Goal: Information Seeking & Learning: Check status

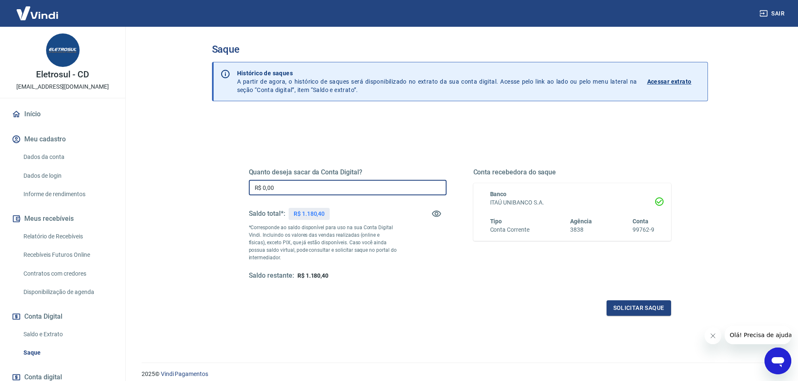
drag, startPoint x: 335, startPoint y: 184, endPoint x: 109, endPoint y: 198, distance: 226.5
click at [107, 198] on div "Sair Eletrosul - CD financeiro01@eletrosul.com.br Início Meu cadastro Dados da …" at bounding box center [399, 190] width 798 height 381
type input "R$ 1.180,40"
click at [611, 303] on button "Solicitar saque" at bounding box center [638, 308] width 64 height 15
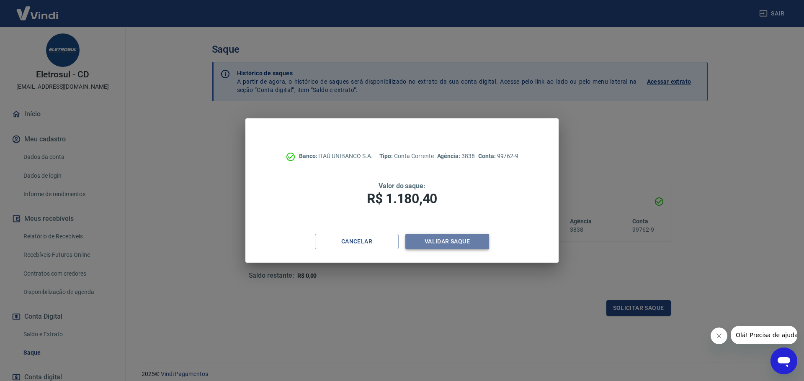
click at [473, 245] on button "Validar saque" at bounding box center [447, 241] width 84 height 15
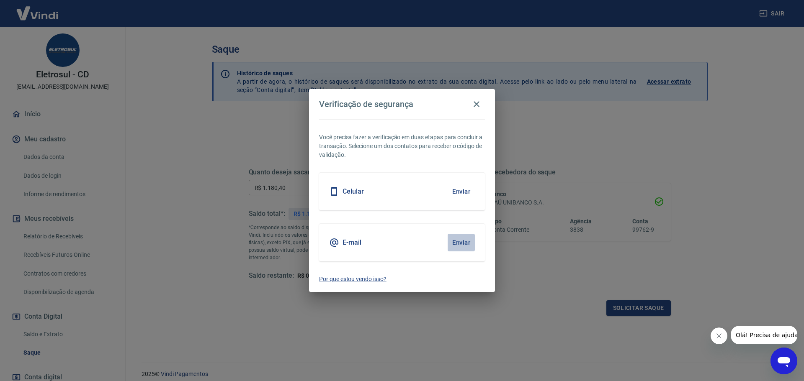
click at [455, 242] on button "Enviar" at bounding box center [461, 243] width 27 height 18
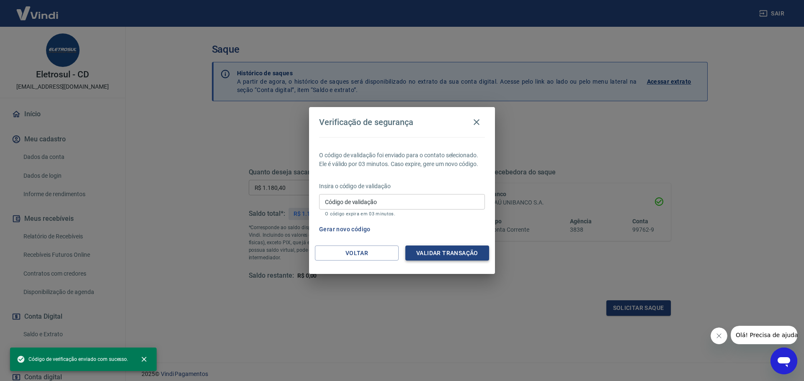
click at [464, 252] on button "Validar transação" at bounding box center [447, 253] width 84 height 15
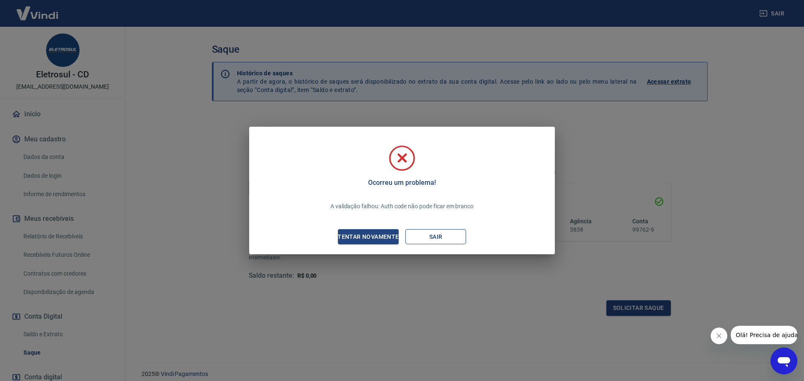
click at [451, 236] on button "Sair" at bounding box center [435, 236] width 61 height 15
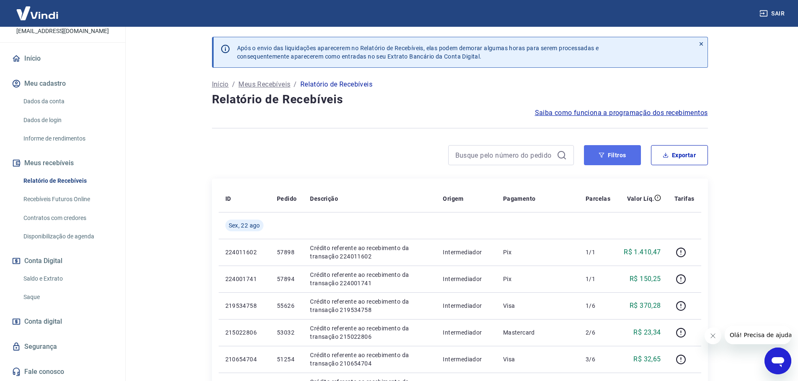
click at [615, 154] on button "Filtros" at bounding box center [612, 155] width 57 height 20
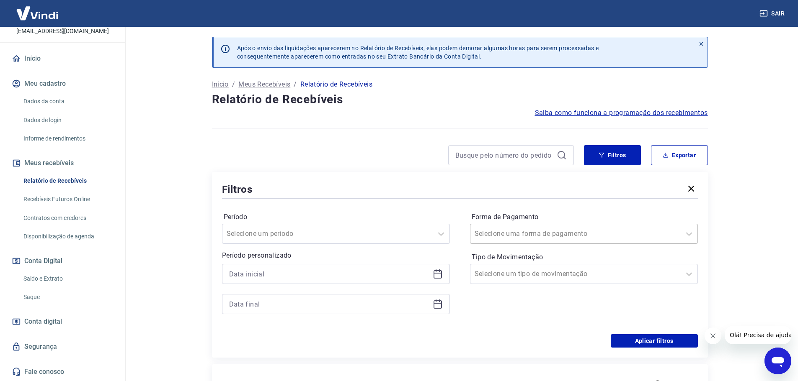
click at [518, 241] on div "Selecione uma forma de pagamento" at bounding box center [575, 233] width 210 height 15
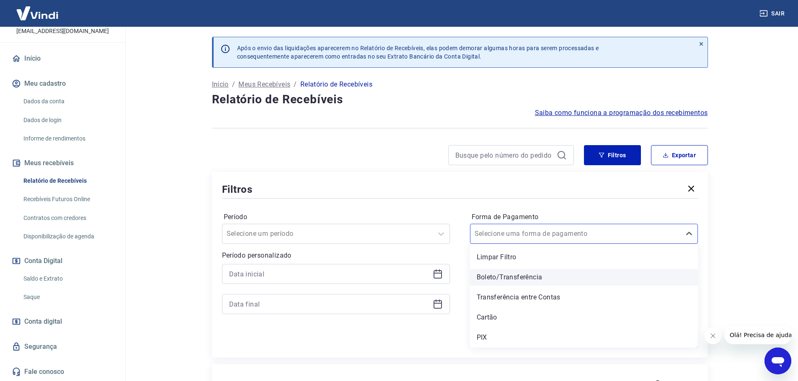
click at [520, 280] on div "Boleto/Transferência" at bounding box center [584, 277] width 228 height 17
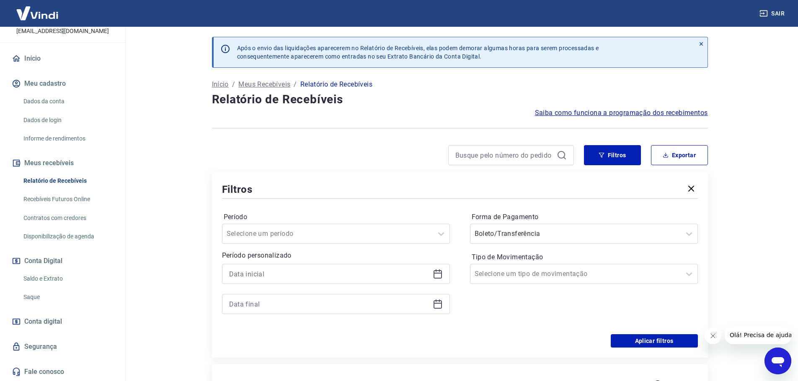
scroll to position [42, 0]
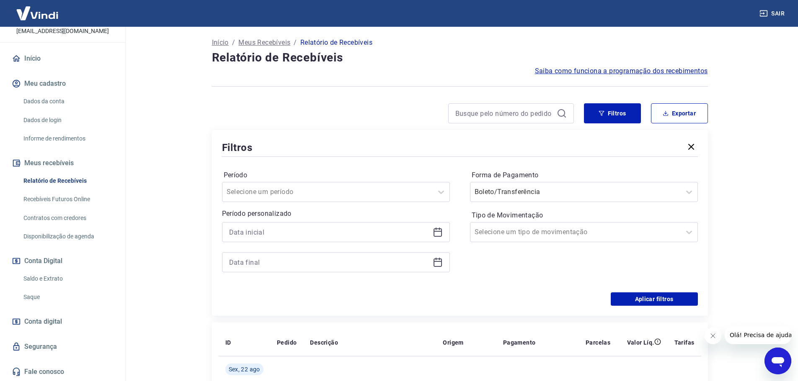
click at [667, 288] on div "Período Selecione um período Período personalizado Forma de Pagamento Boleto/Tr…" at bounding box center [460, 226] width 476 height 134
click at [673, 305] on button "Aplicar filtros" at bounding box center [653, 299] width 87 height 13
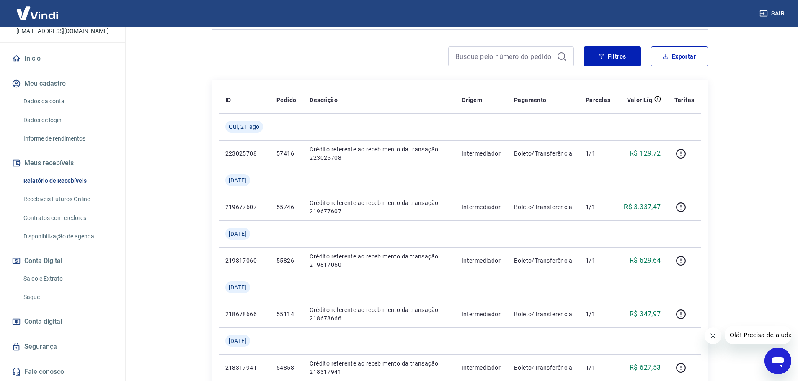
scroll to position [42, 0]
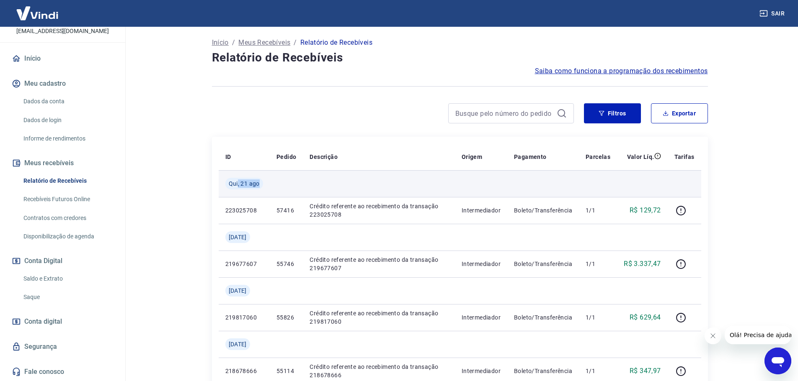
drag, startPoint x: 286, startPoint y: 180, endPoint x: 320, endPoint y: 180, distance: 33.9
click at [296, 180] on tr "Qui, 21 ago" at bounding box center [460, 183] width 482 height 27
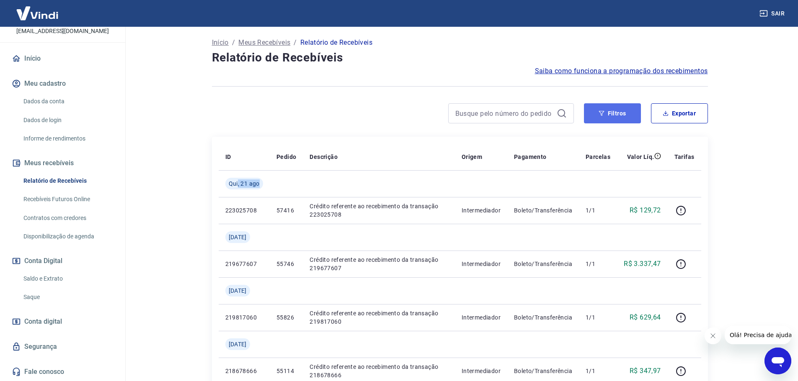
click at [613, 119] on button "Filtros" at bounding box center [612, 113] width 57 height 20
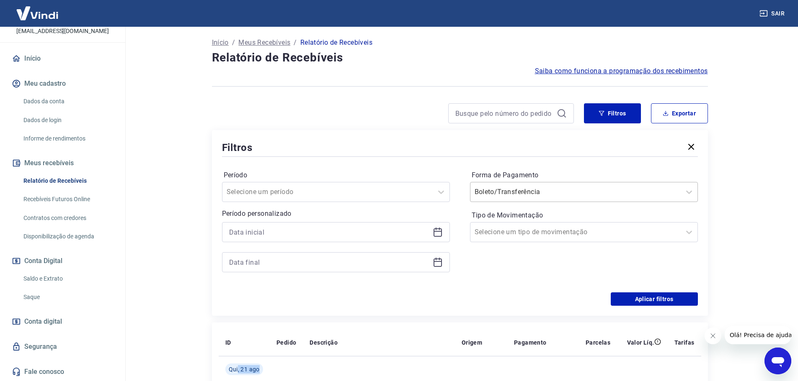
click at [538, 194] on input "Forma de Pagamento" at bounding box center [516, 192] width 85 height 10
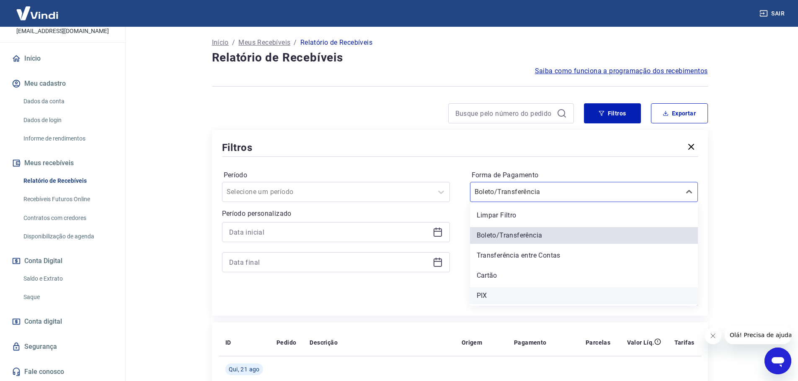
click at [497, 291] on div "PIX" at bounding box center [584, 296] width 228 height 17
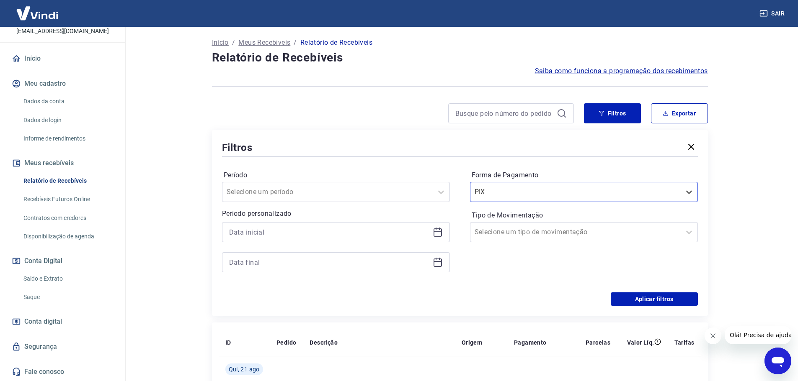
scroll to position [126, 0]
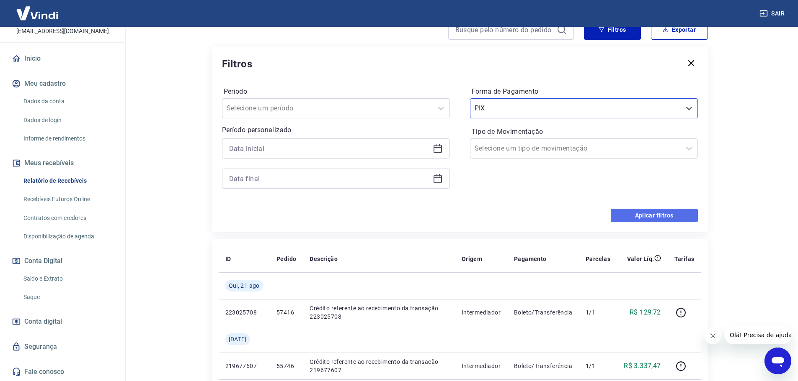
click at [659, 211] on button "Aplicar filtros" at bounding box center [653, 215] width 87 height 13
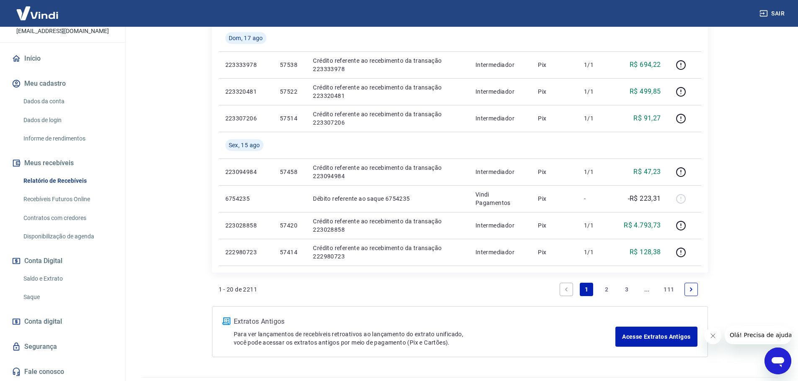
scroll to position [628, 0]
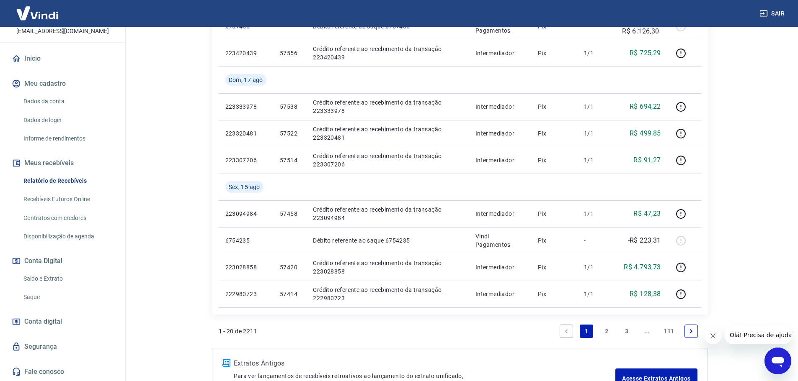
drag, startPoint x: 688, startPoint y: 328, endPoint x: 734, endPoint y: 256, distance: 85.5
click at [687, 329] on link "Next page" at bounding box center [690, 331] width 13 height 13
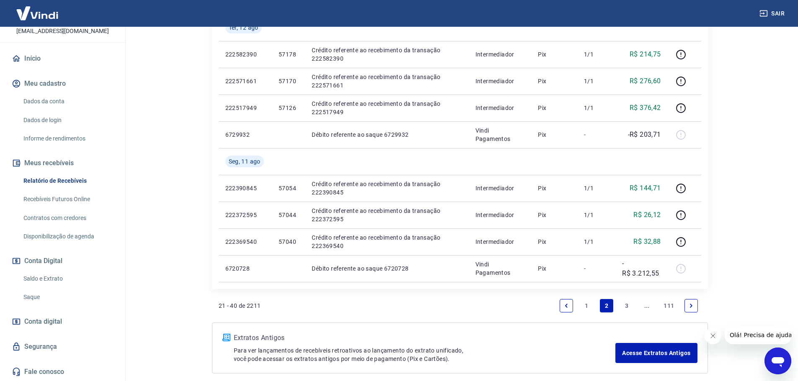
scroll to position [638, 0]
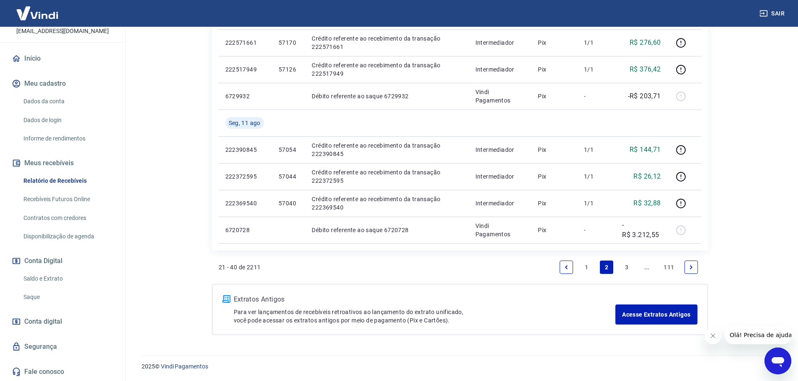
click at [566, 268] on icon "Previous page" at bounding box center [566, 267] width 3 height 4
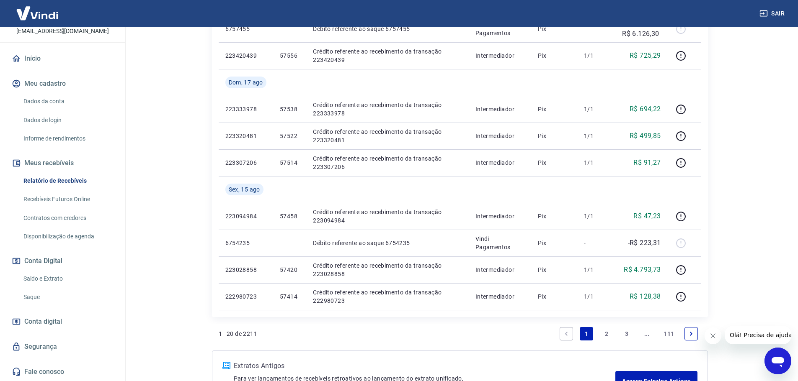
scroll to position [586, 0]
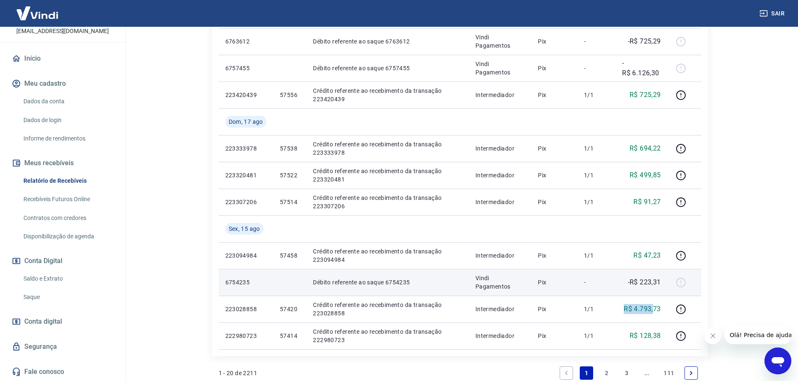
drag, startPoint x: 624, startPoint y: 310, endPoint x: 646, endPoint y: 278, distance: 38.6
click at [655, 304] on p "R$ 4.793,73" at bounding box center [641, 309] width 37 height 10
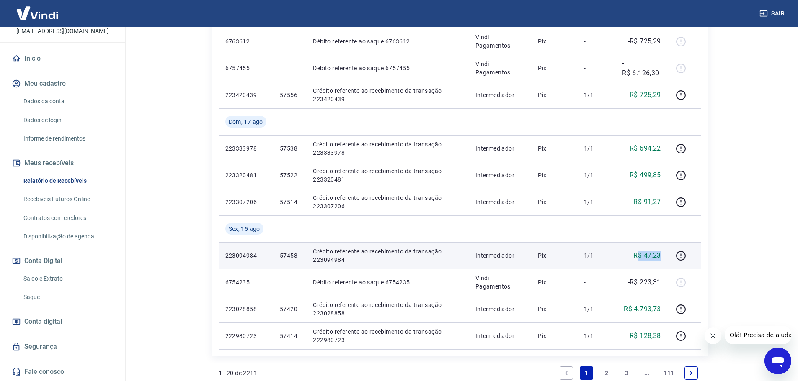
click at [662, 252] on td "R$ 47,23" at bounding box center [641, 255] width 52 height 27
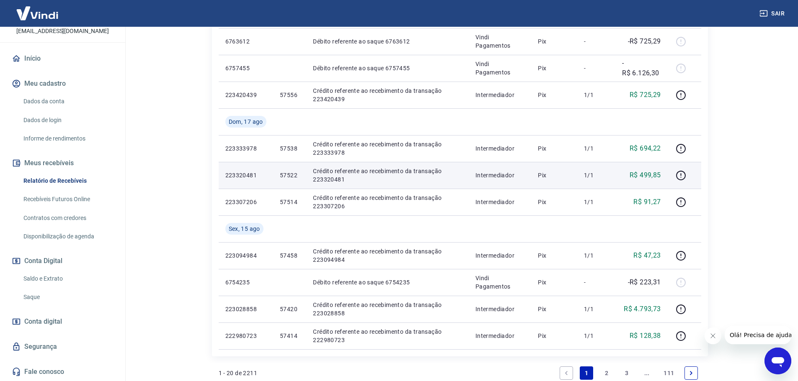
drag, startPoint x: 632, startPoint y: 193, endPoint x: 648, endPoint y: 188, distance: 16.6
click at [646, 190] on td "R$ 91,27" at bounding box center [641, 202] width 52 height 27
drag, startPoint x: 641, startPoint y: 167, endPoint x: 650, endPoint y: 167, distance: 8.4
click at [650, 167] on td "R$ 499,85" at bounding box center [641, 175] width 52 height 27
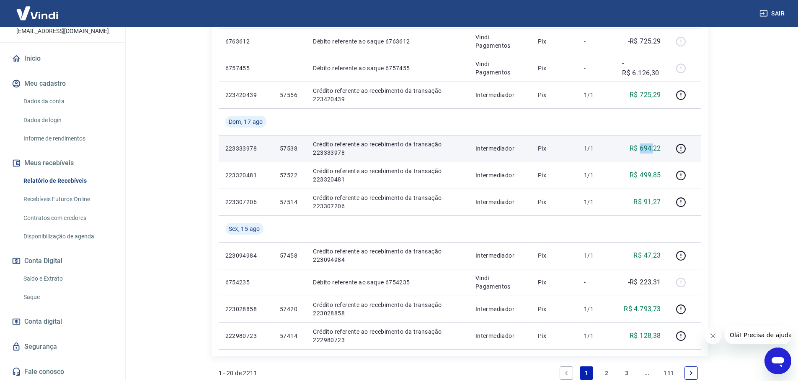
drag, startPoint x: 653, startPoint y: 143, endPoint x: 670, endPoint y: 143, distance: 17.2
click at [661, 143] on td "R$ 694,22" at bounding box center [641, 148] width 52 height 27
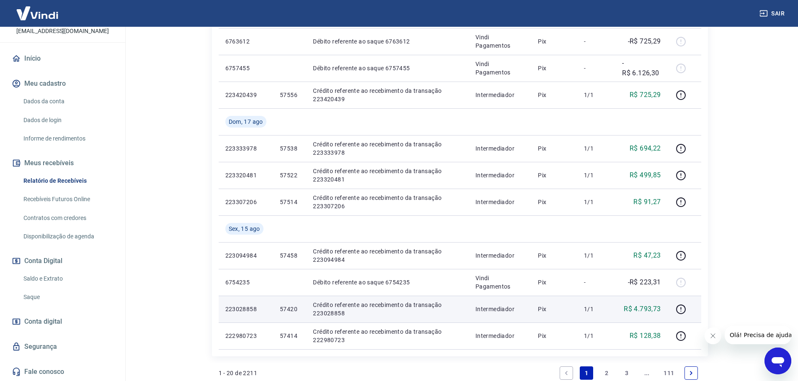
drag, startPoint x: 278, startPoint y: 311, endPoint x: 282, endPoint y: 309, distance: 4.3
click at [278, 311] on td "57420" at bounding box center [289, 309] width 33 height 27
click at [287, 308] on p "57420" at bounding box center [290, 309] width 20 height 8
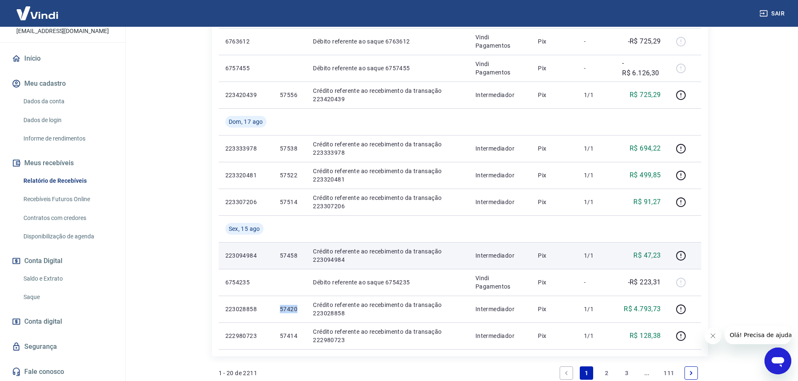
copy p "57420"
click at [283, 258] on p "57458" at bounding box center [290, 256] width 20 height 8
copy p "57458"
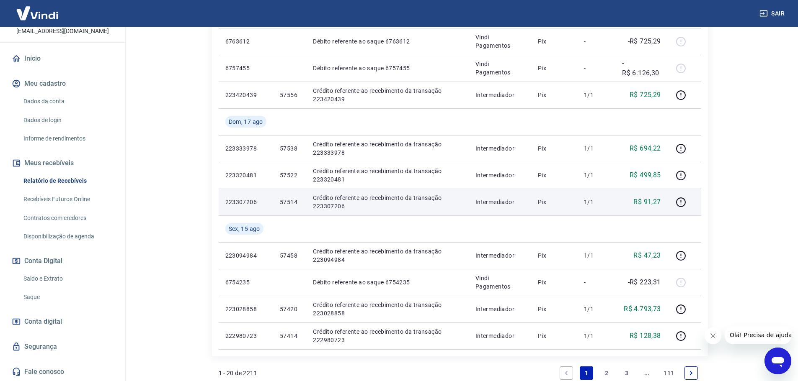
click at [288, 200] on p "57514" at bounding box center [290, 202] width 20 height 8
copy p "57514"
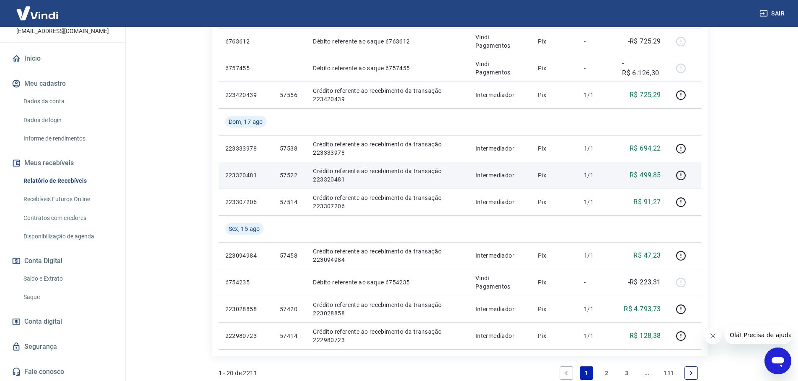
click at [290, 176] on p "57522" at bounding box center [290, 175] width 20 height 8
copy p "57522"
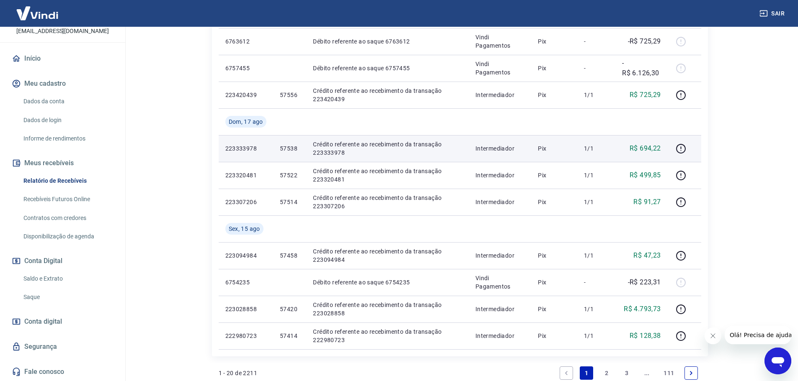
click at [293, 152] on p "57538" at bounding box center [290, 148] width 20 height 8
copy p "57538"
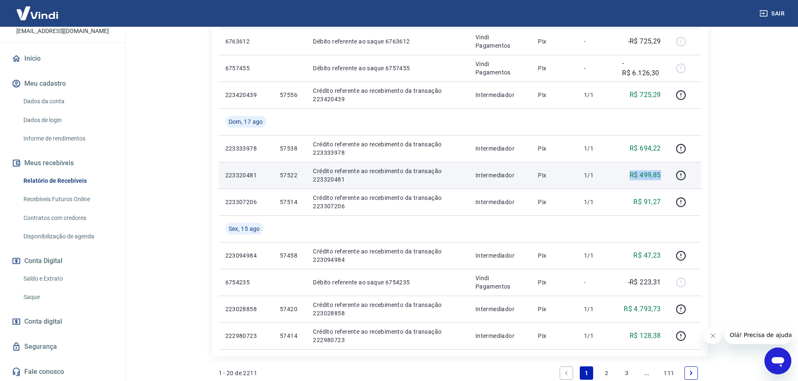
drag, startPoint x: 632, startPoint y: 175, endPoint x: 665, endPoint y: 175, distance: 33.5
click at [665, 175] on td "R$ 499,85" at bounding box center [641, 175] width 52 height 27
click at [293, 177] on p "57522" at bounding box center [290, 175] width 20 height 8
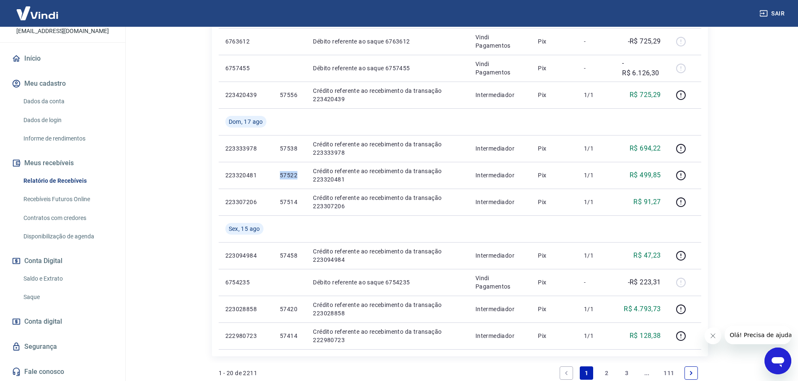
copy p "57522"
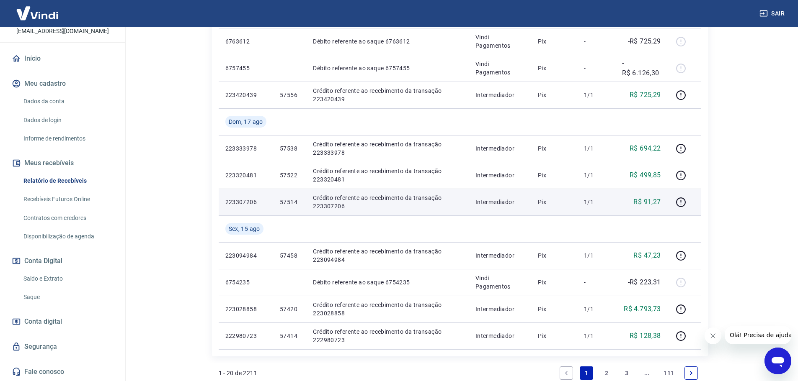
click at [288, 198] on p "57514" at bounding box center [290, 202] width 20 height 8
copy p "57514"
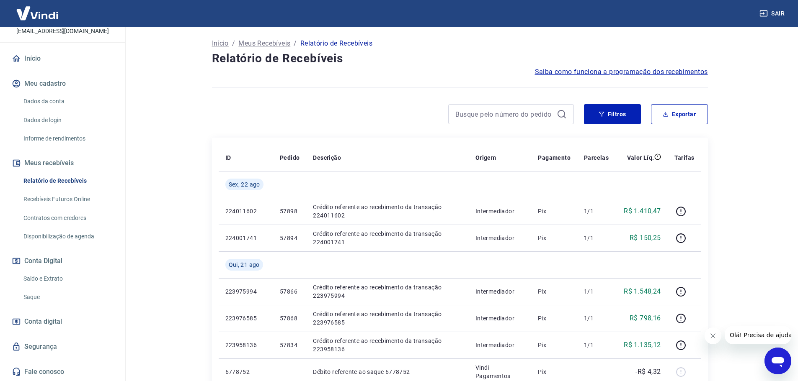
scroll to position [0, 0]
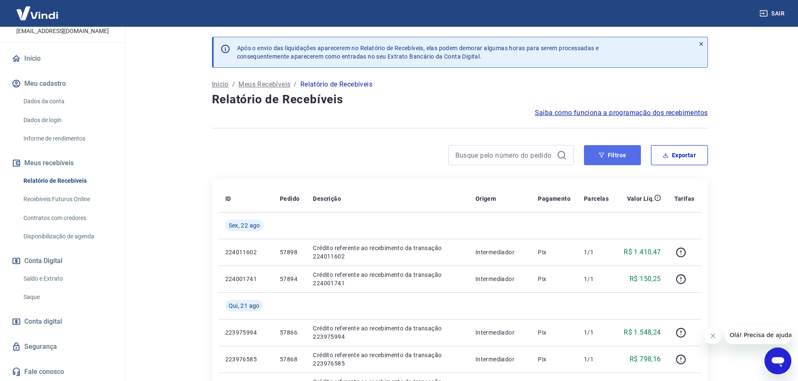
click at [619, 149] on button "Filtros" at bounding box center [612, 155] width 57 height 20
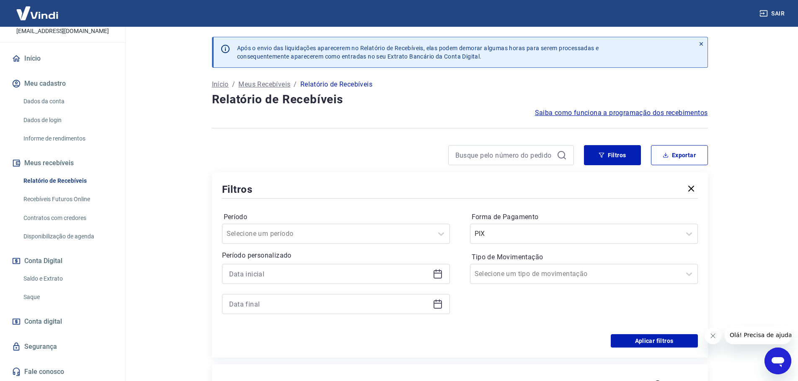
click at [519, 244] on div "Forma de Pagamento PIX Tipo de Movimentação Selecione um tipo de movimentação" at bounding box center [584, 268] width 228 height 114
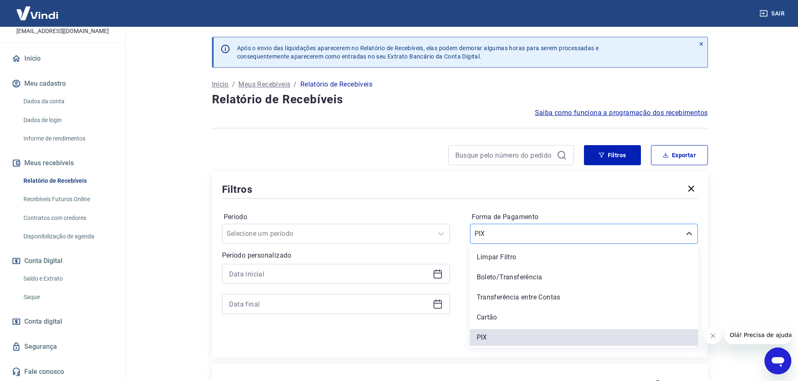
click at [516, 239] on input "Forma de Pagamento" at bounding box center [516, 234] width 85 height 10
click at [496, 313] on div "Cartão" at bounding box center [584, 317] width 228 height 17
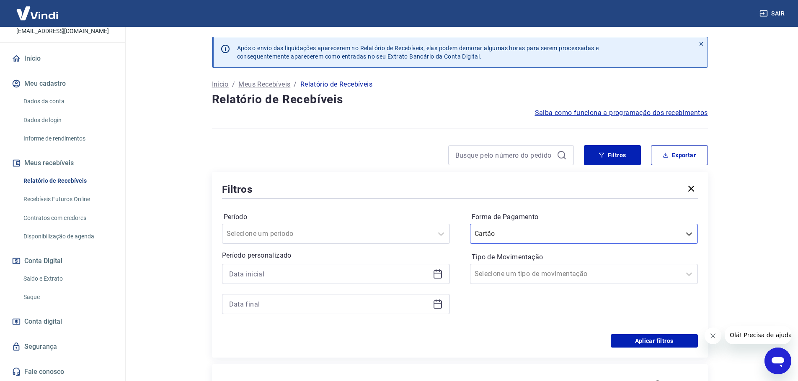
scroll to position [42, 0]
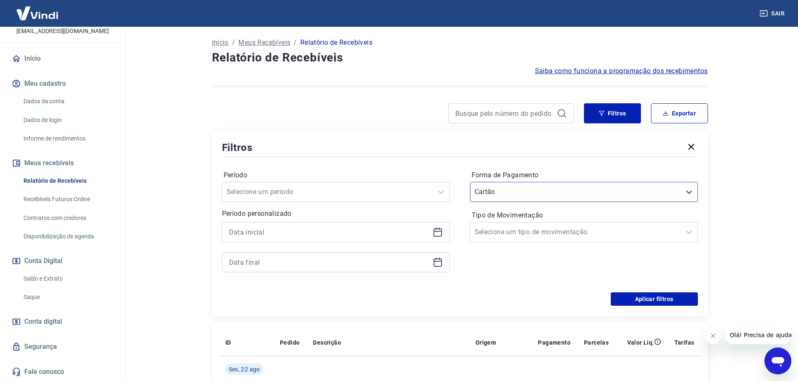
click at [679, 291] on div "Período Selecione um período Período personalizado Forma de Pagamento option Ca…" at bounding box center [460, 226] width 476 height 134
click at [679, 297] on button "Aplicar filtros" at bounding box center [653, 299] width 87 height 13
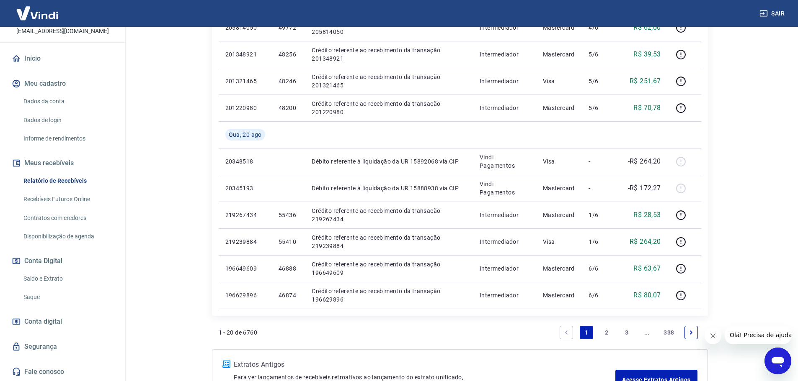
scroll to position [543, 0]
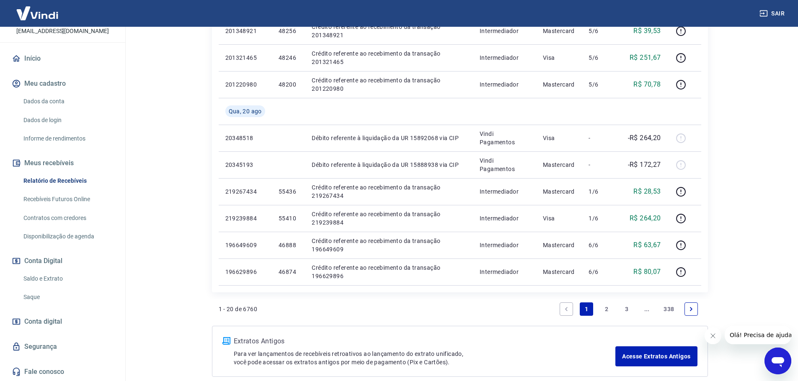
click at [605, 309] on link "2" at bounding box center [606, 309] width 13 height 13
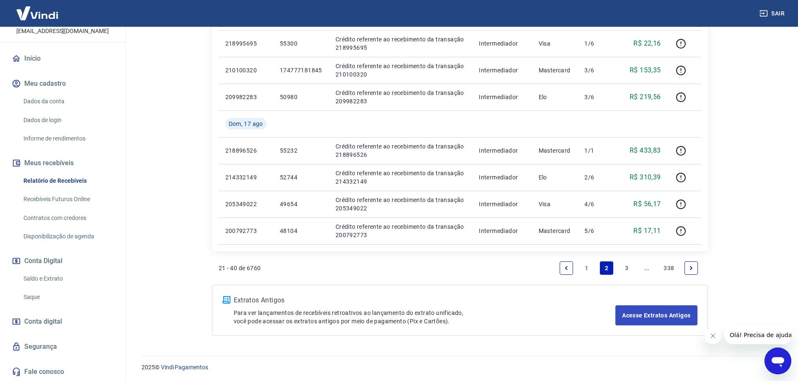
scroll to position [585, 0]
drag, startPoint x: 624, startPoint y: 266, endPoint x: 689, endPoint y: 250, distance: 67.3
click at [624, 266] on link "3" at bounding box center [626, 267] width 13 height 13
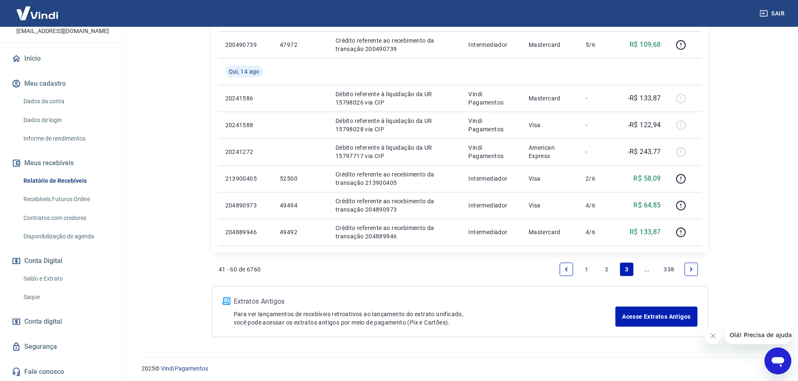
scroll to position [612, 0]
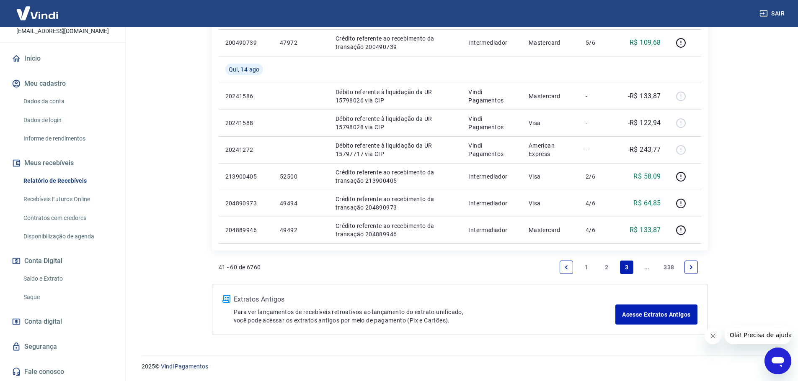
click at [643, 268] on link "..." at bounding box center [646, 267] width 13 height 13
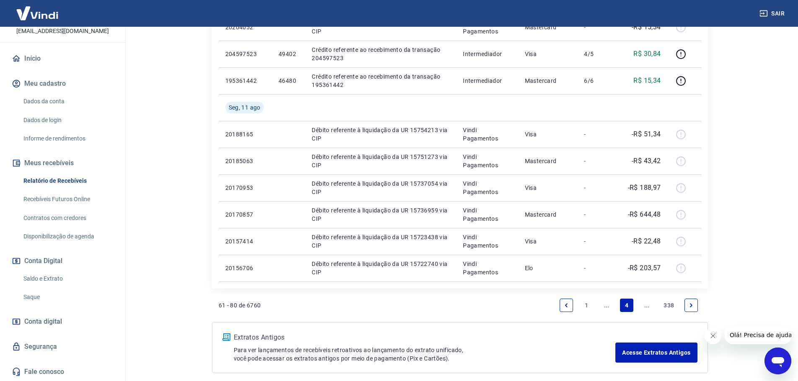
scroll to position [612, 0]
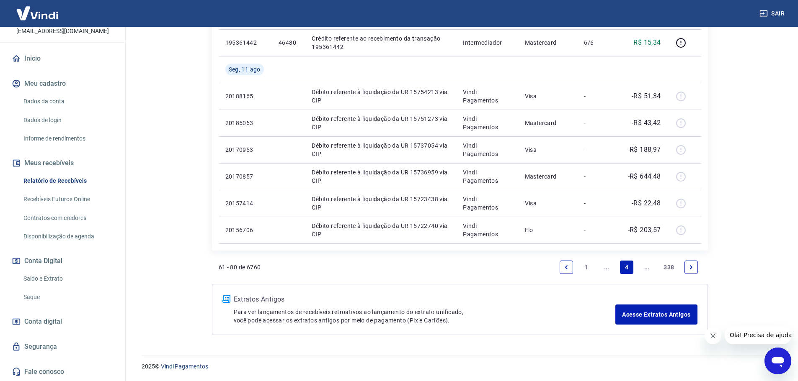
click at [693, 266] on icon "Next page" at bounding box center [691, 268] width 6 height 6
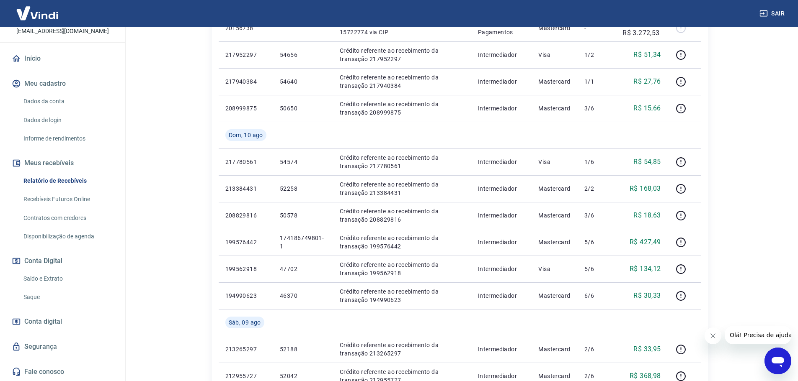
scroll to position [209, 0]
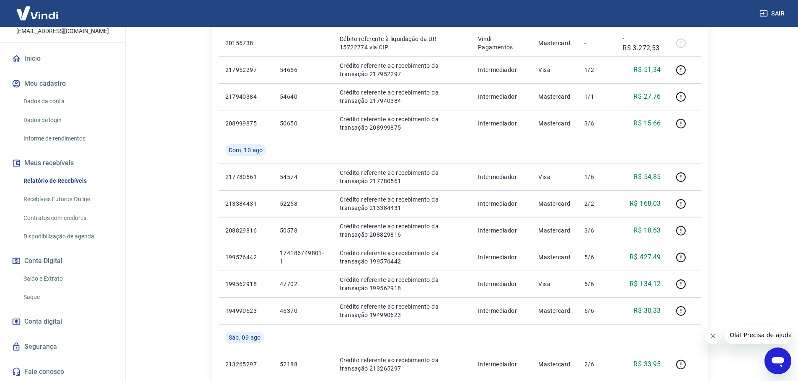
drag, startPoint x: 720, startPoint y: 143, endPoint x: 716, endPoint y: 109, distance: 33.7
drag, startPoint x: 716, startPoint y: 109, endPoint x: 767, endPoint y: 263, distance: 161.8
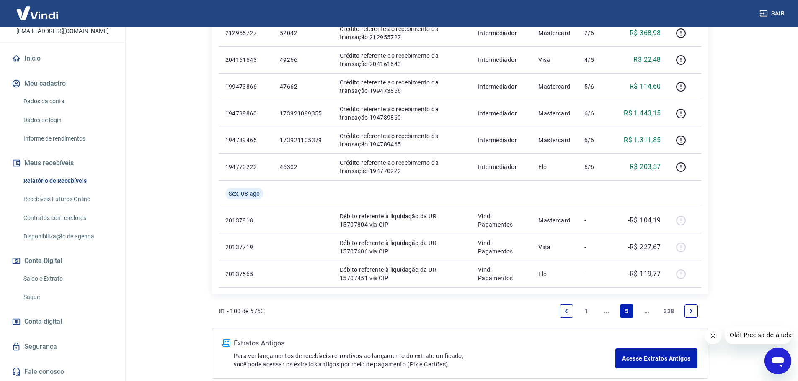
scroll to position [586, 0]
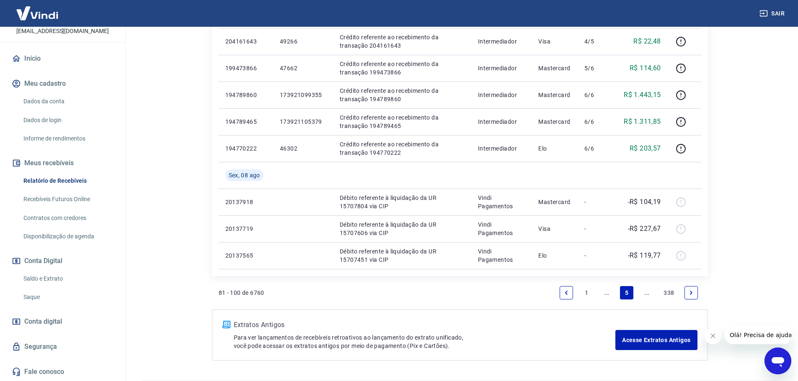
click at [692, 293] on icon "Next page" at bounding box center [691, 293] width 6 height 6
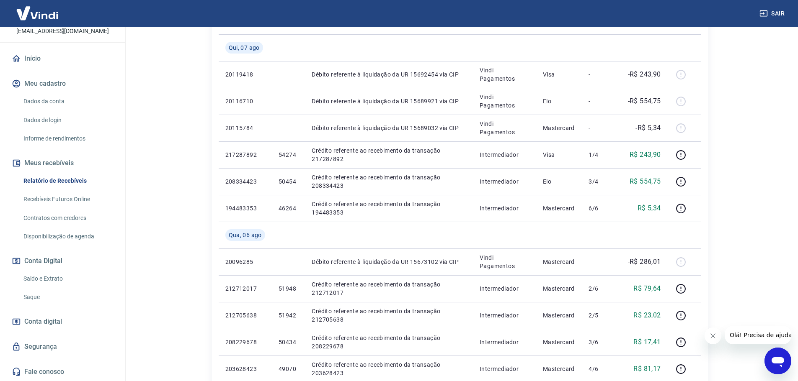
scroll to position [544, 0]
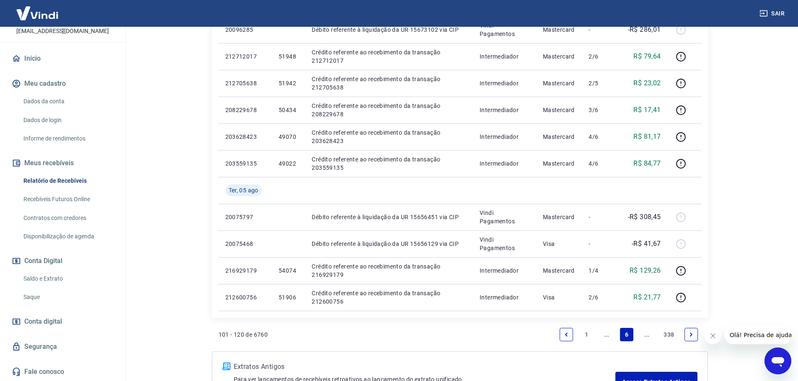
click at [564, 338] on link "Previous page" at bounding box center [565, 334] width 13 height 13
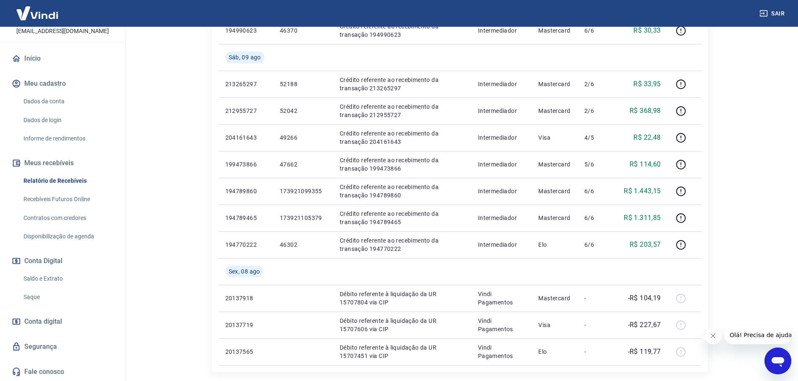
scroll to position [612, 0]
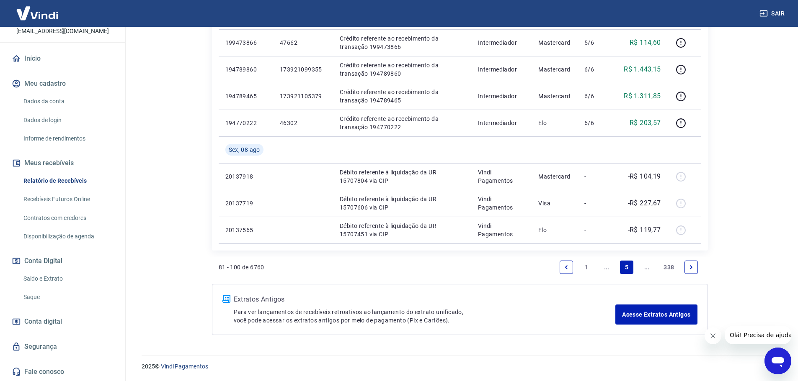
click at [562, 265] on link "Previous page" at bounding box center [565, 267] width 13 height 13
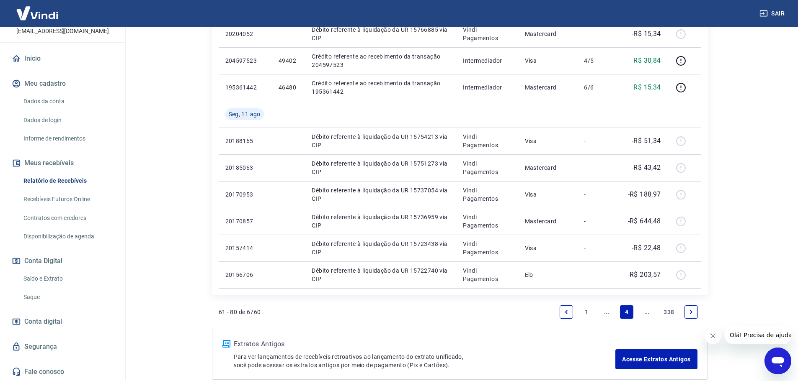
scroll to position [612, 0]
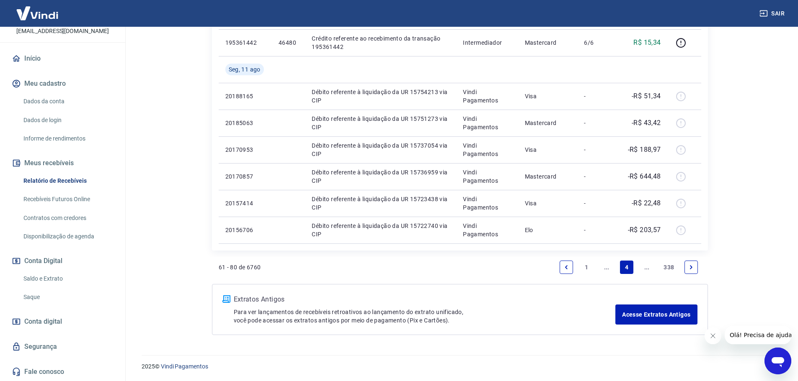
drag, startPoint x: 693, startPoint y: 266, endPoint x: 664, endPoint y: 300, distance: 44.9
click at [693, 266] on icon "Next page" at bounding box center [691, 268] width 6 height 6
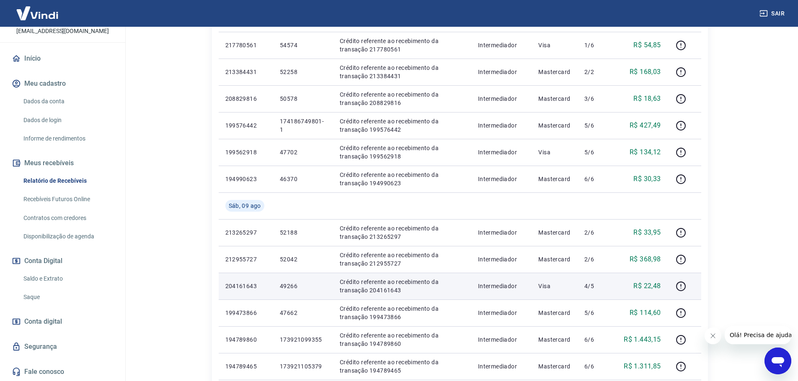
scroll to position [419, 0]
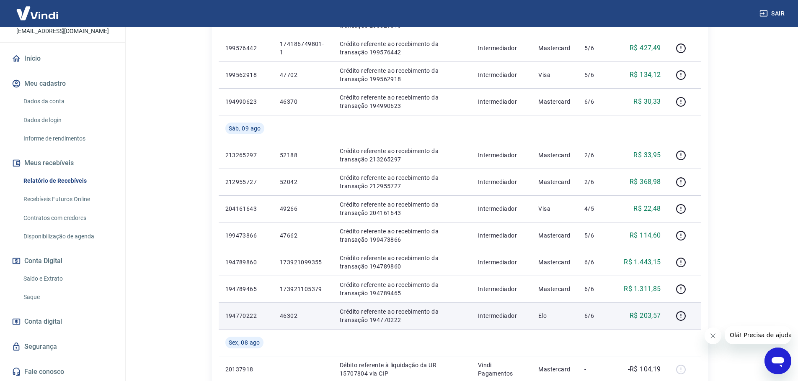
click at [287, 314] on p "46302" at bounding box center [303, 316] width 46 height 8
copy p "46302"
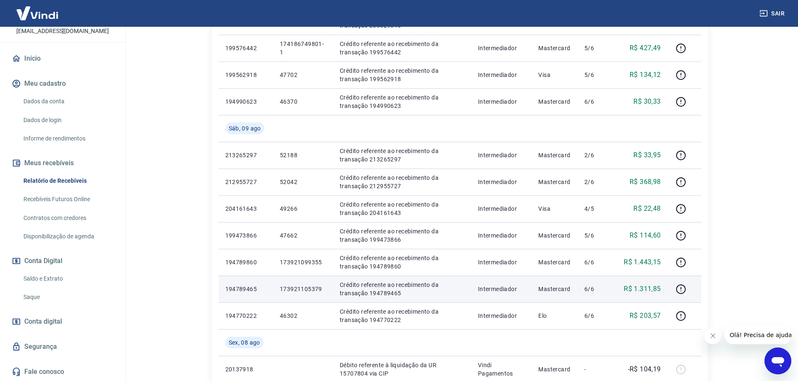
click at [298, 291] on p "173921105379" at bounding box center [303, 289] width 46 height 8
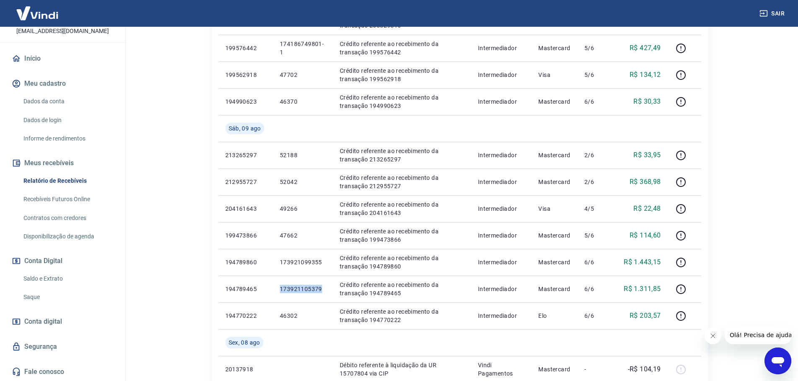
copy p "173921105379"
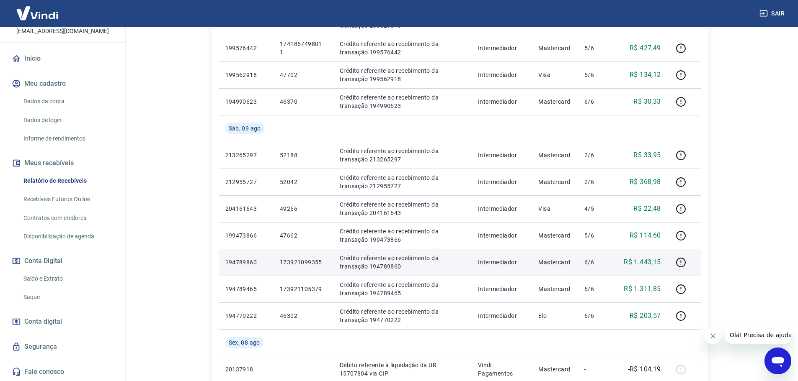
click at [306, 264] on p "173921099355" at bounding box center [303, 262] width 46 height 8
copy p "173921099355"
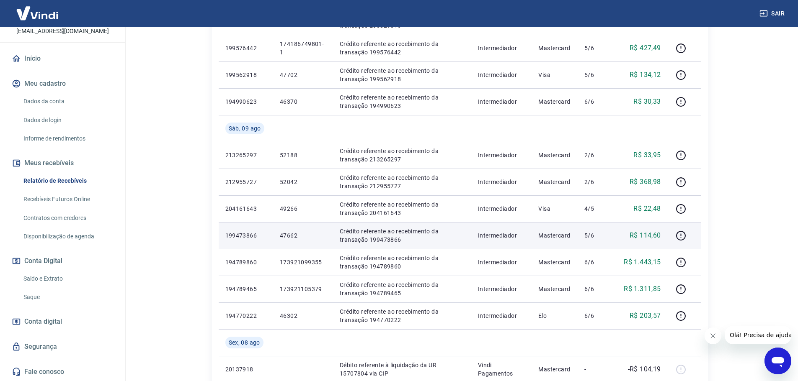
click at [283, 232] on p "47662" at bounding box center [303, 236] width 46 height 8
click at [283, 231] on td "47662" at bounding box center [303, 235] width 60 height 27
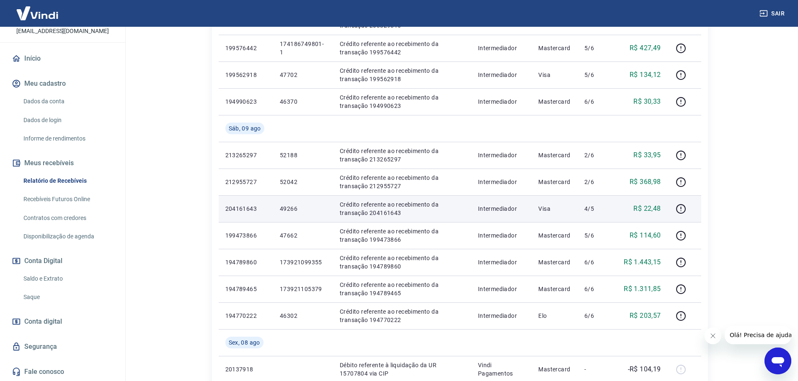
click at [291, 208] on p "49266" at bounding box center [303, 209] width 46 height 8
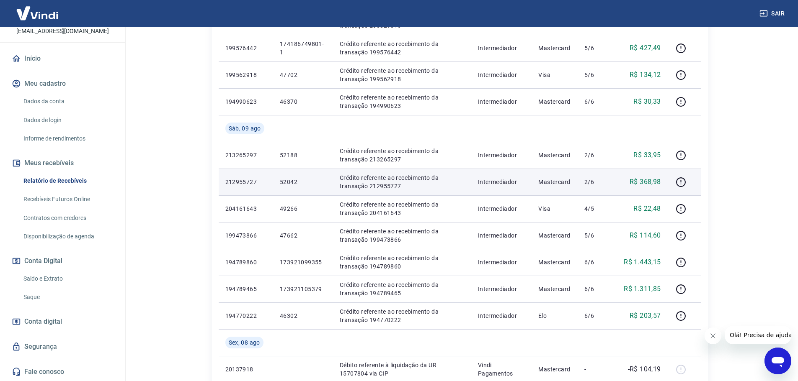
click at [288, 182] on p "52042" at bounding box center [303, 182] width 46 height 8
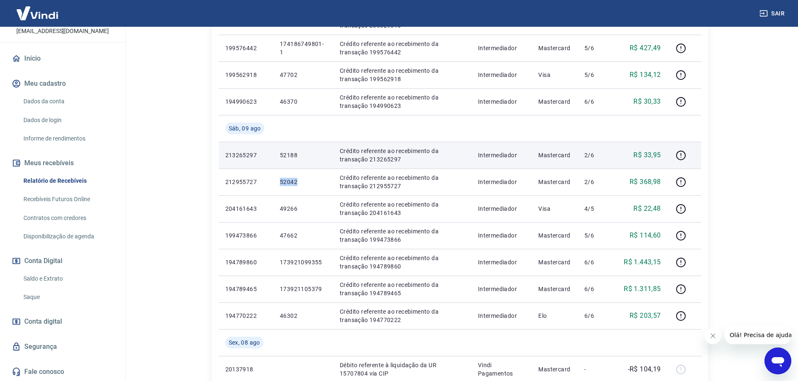
click at [285, 157] on p "52188" at bounding box center [303, 155] width 46 height 8
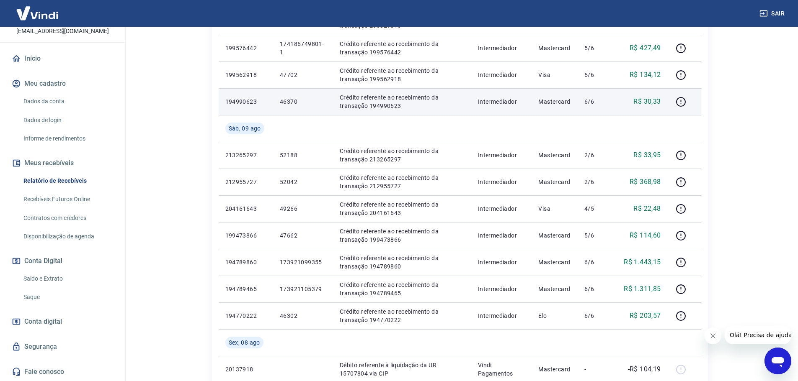
click at [295, 100] on p "46370" at bounding box center [303, 102] width 46 height 8
click at [296, 100] on p "46370" at bounding box center [303, 102] width 46 height 8
click at [288, 101] on p "46370" at bounding box center [303, 102] width 46 height 8
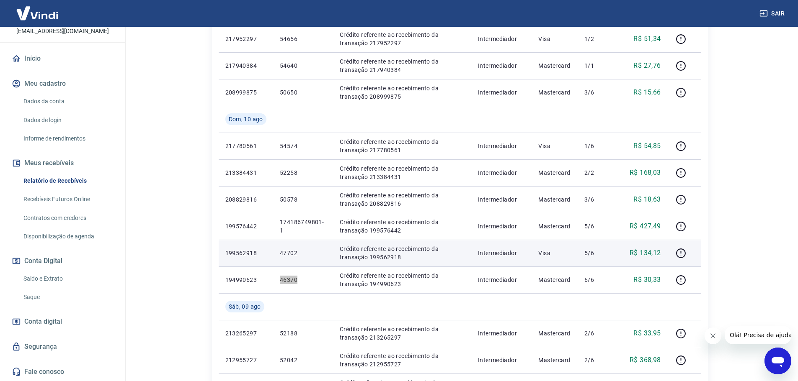
scroll to position [209, 0]
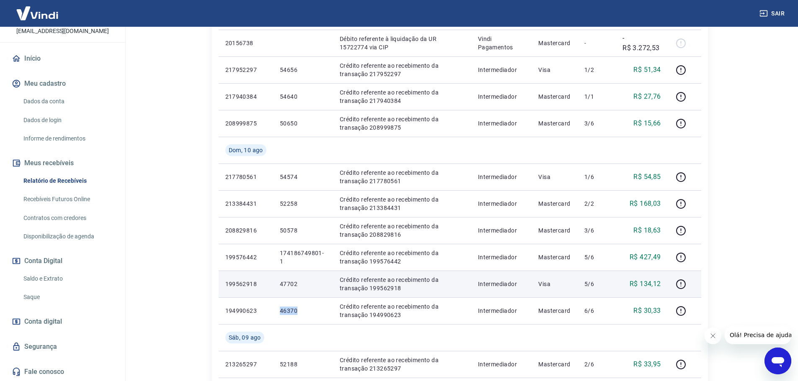
click at [292, 286] on p "47702" at bounding box center [303, 284] width 46 height 8
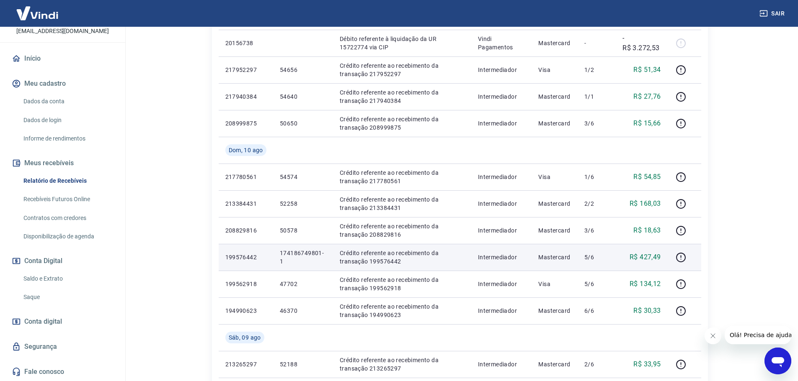
click at [306, 250] on p "174186749801-1" at bounding box center [303, 257] width 46 height 17
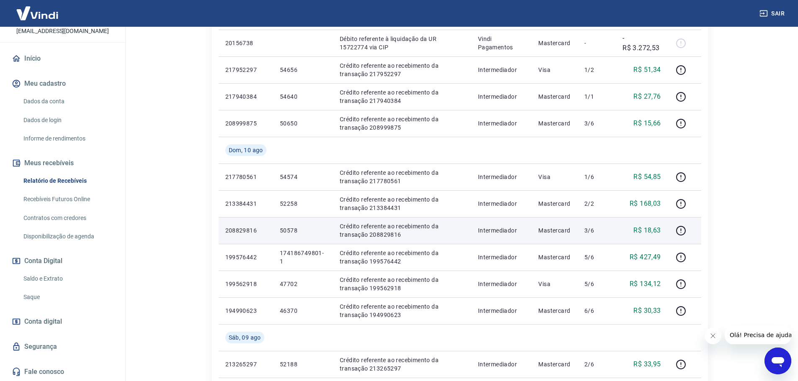
click at [282, 232] on p "50578" at bounding box center [303, 230] width 46 height 8
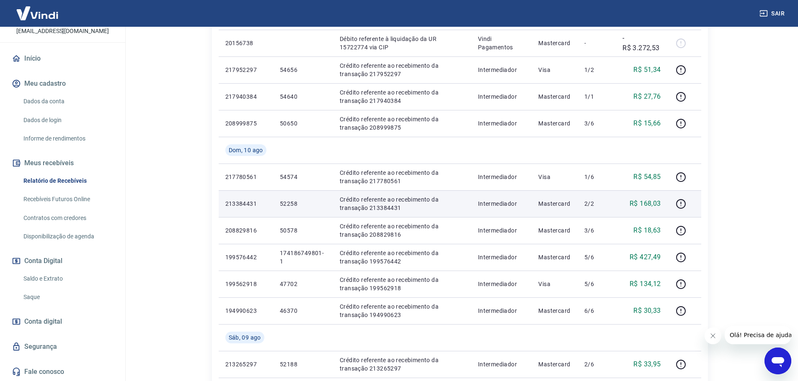
click at [290, 203] on p "52258" at bounding box center [303, 204] width 46 height 8
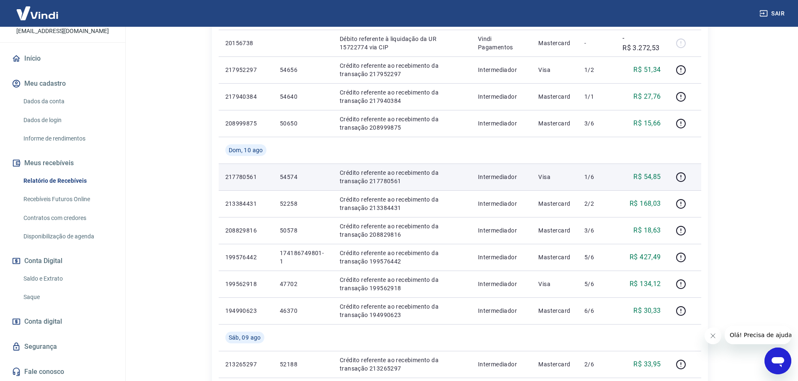
click at [289, 178] on p "54574" at bounding box center [303, 177] width 46 height 8
click at [289, 177] on p "54574" at bounding box center [303, 177] width 46 height 8
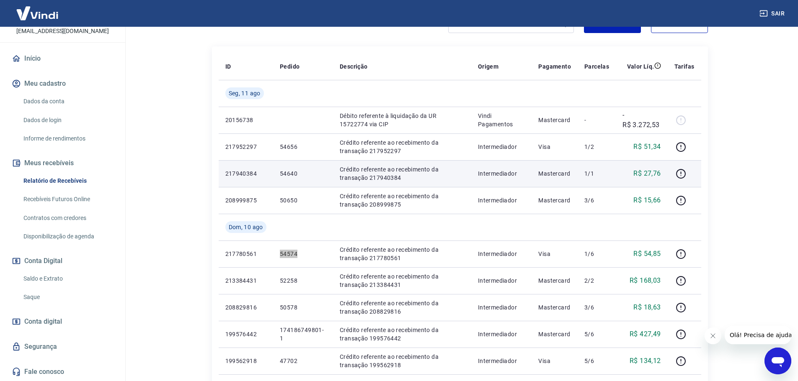
scroll to position [42, 0]
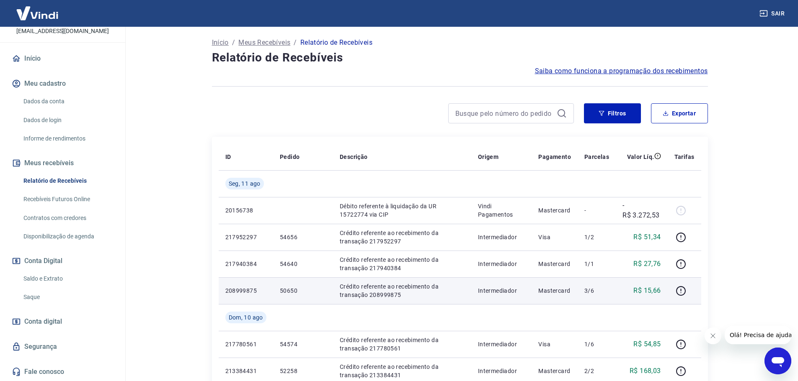
click at [286, 291] on p "50650" at bounding box center [303, 291] width 46 height 8
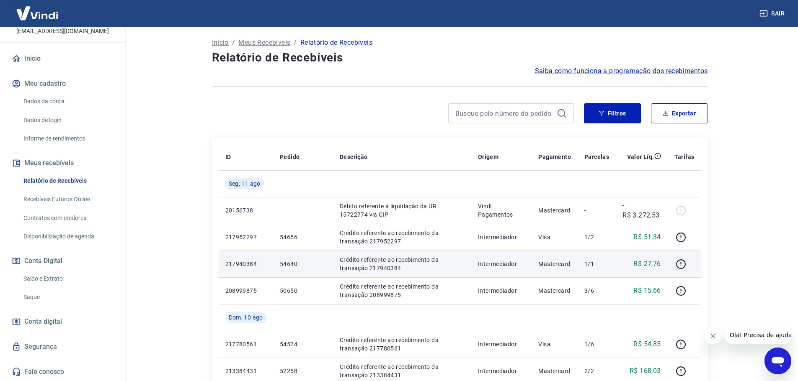
click at [288, 266] on p "54640" at bounding box center [303, 264] width 46 height 8
click at [287, 265] on p "54640" at bounding box center [303, 264] width 46 height 8
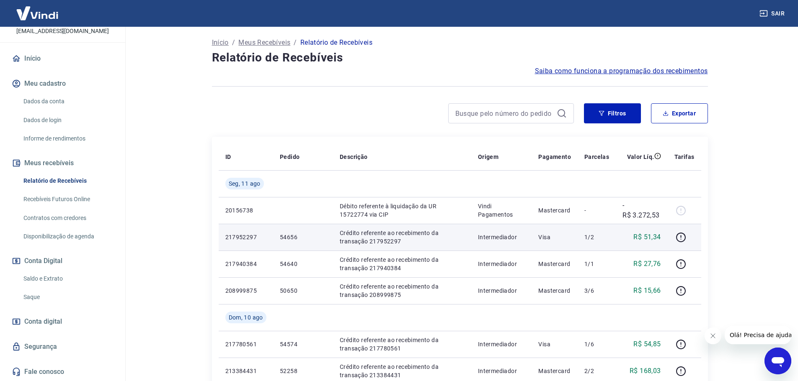
click at [292, 239] on p "54656" at bounding box center [303, 237] width 46 height 8
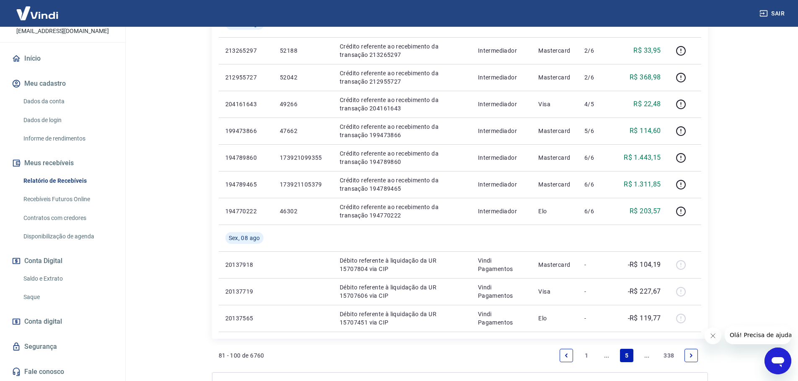
scroll to position [612, 0]
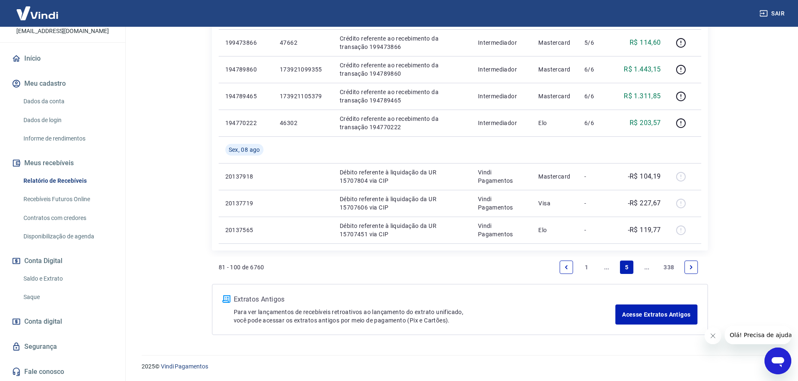
drag, startPoint x: 569, startPoint y: 264, endPoint x: 571, endPoint y: 271, distance: 7.2
click at [569, 263] on link "Previous page" at bounding box center [565, 267] width 13 height 13
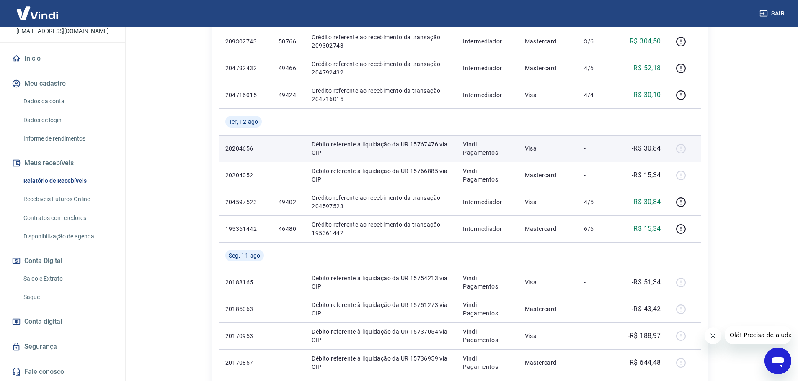
scroll to position [544, 0]
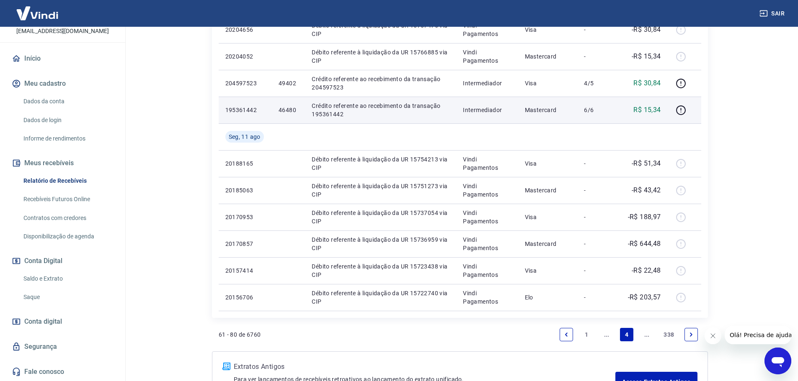
click at [289, 111] on p "46480" at bounding box center [288, 110] width 20 height 8
click at [289, 110] on p "46480" at bounding box center [288, 110] width 20 height 8
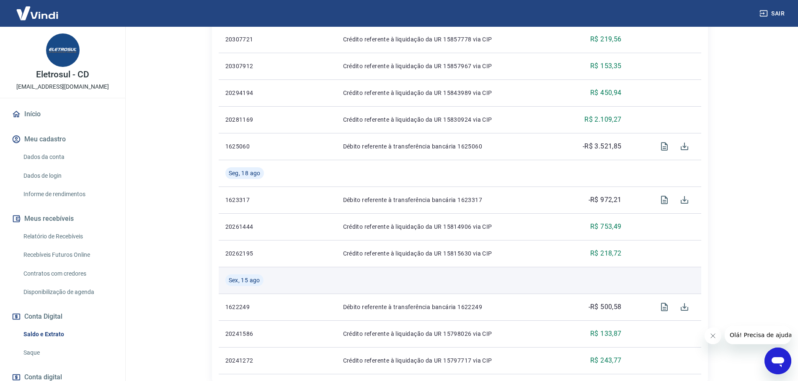
scroll to position [629, 0]
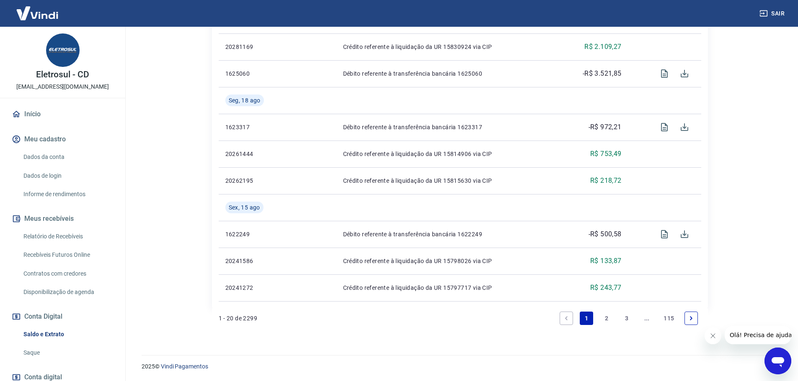
click at [609, 318] on link "2" at bounding box center [606, 318] width 13 height 13
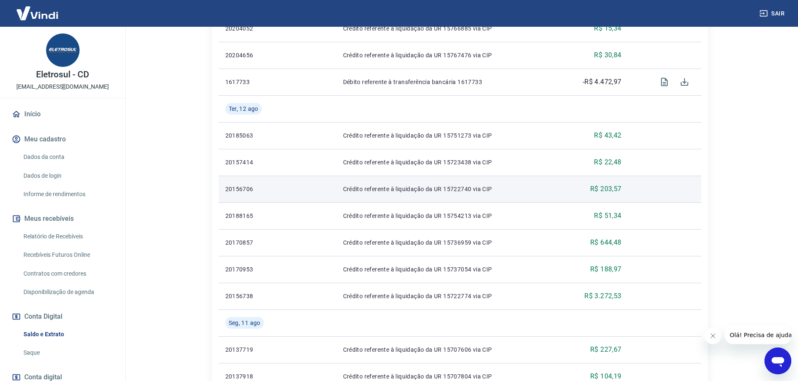
scroll to position [419, 0]
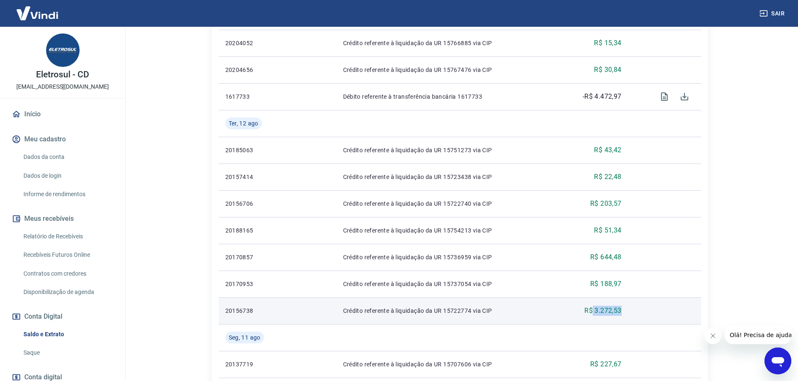
drag, startPoint x: 592, startPoint y: 319, endPoint x: 627, endPoint y: 316, distance: 35.2
click at [627, 316] on td "R$ 3.272,53" at bounding box center [592, 311] width 71 height 27
click at [614, 315] on p "R$ 3.272,53" at bounding box center [602, 311] width 37 height 10
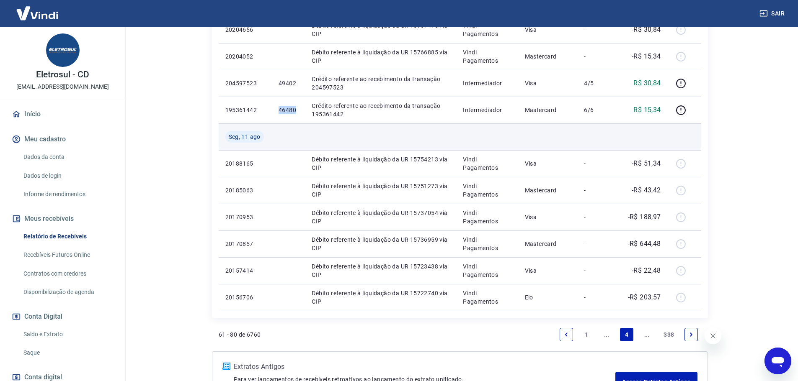
scroll to position [56, 0]
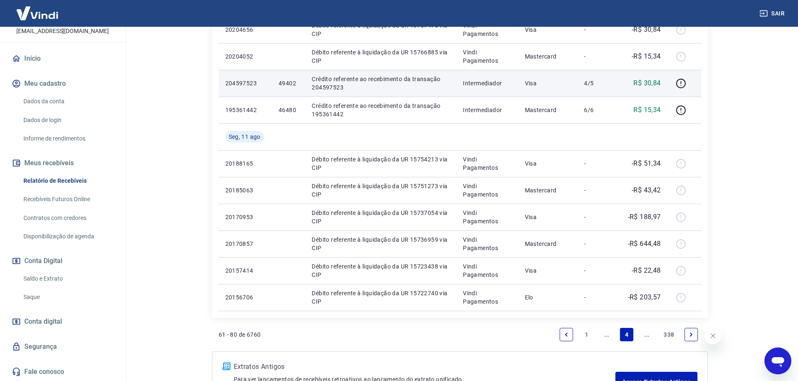
click at [287, 80] on p "49402" at bounding box center [288, 83] width 20 height 8
click at [286, 80] on p "49402" at bounding box center [288, 83] width 20 height 8
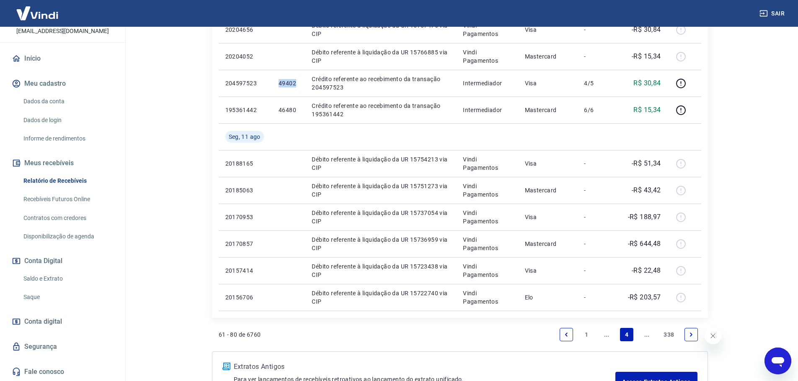
copy p "49402"
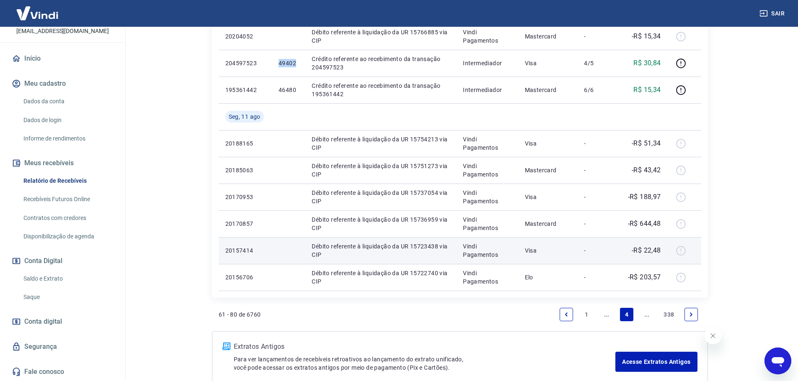
scroll to position [586, 0]
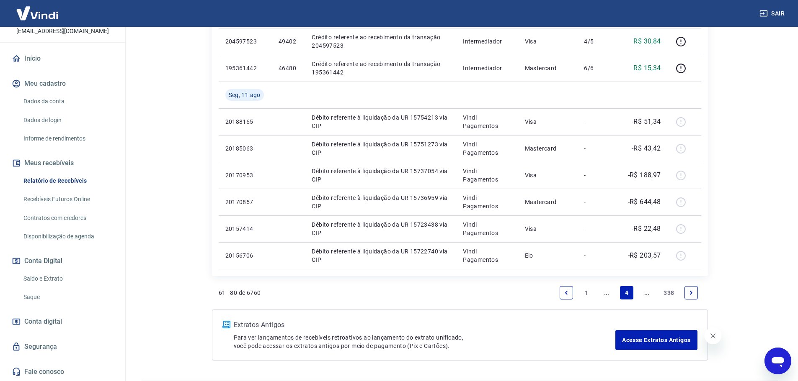
click at [690, 293] on icon "Next page" at bounding box center [691, 293] width 3 height 4
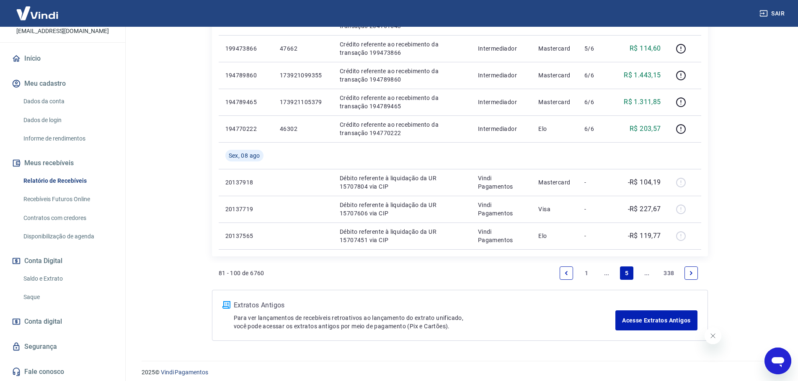
scroll to position [612, 0]
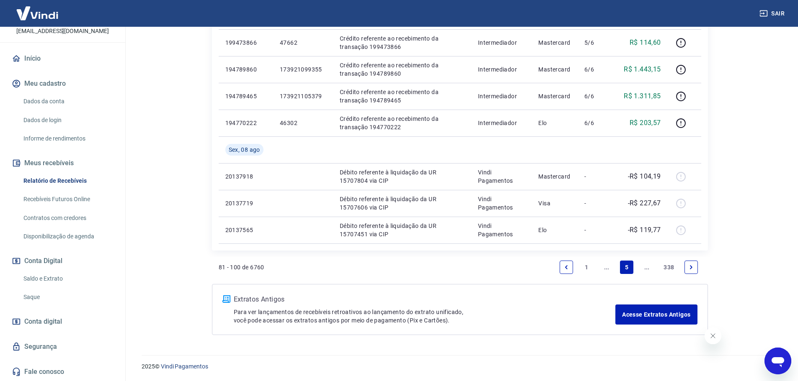
click at [690, 263] on link "Next page" at bounding box center [690, 267] width 13 height 13
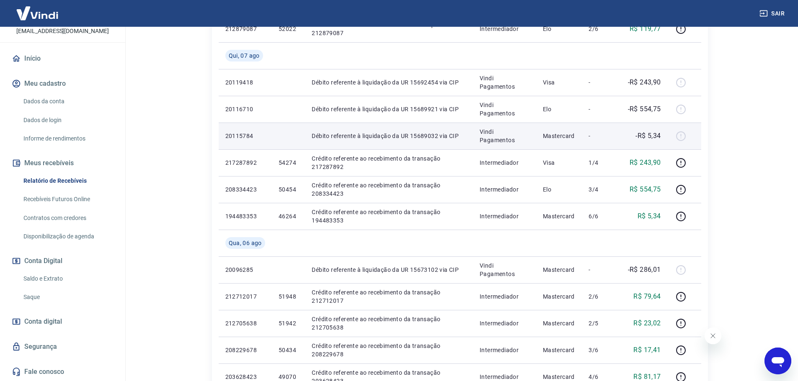
scroll to position [251, 0]
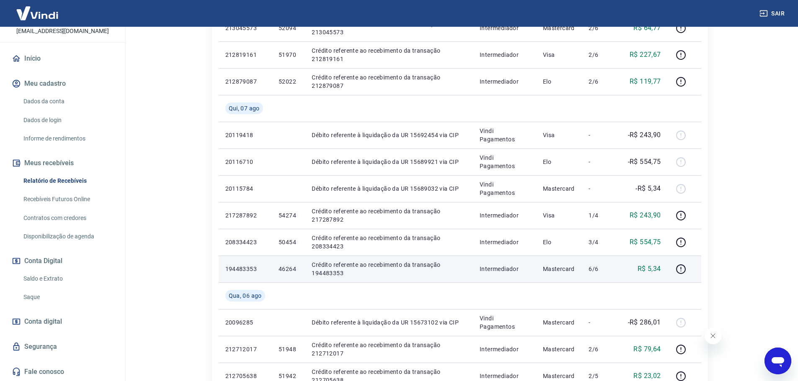
click at [283, 271] on p "46264" at bounding box center [288, 269] width 20 height 8
copy p "46264"
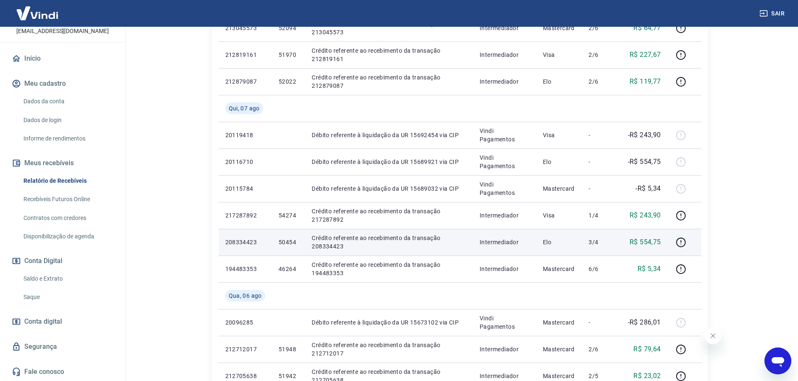
click at [273, 241] on td "50454" at bounding box center [288, 242] width 33 height 27
click at [300, 239] on td "50454" at bounding box center [288, 242] width 33 height 27
click at [286, 244] on p "50454" at bounding box center [288, 242] width 20 height 8
copy p "50454"
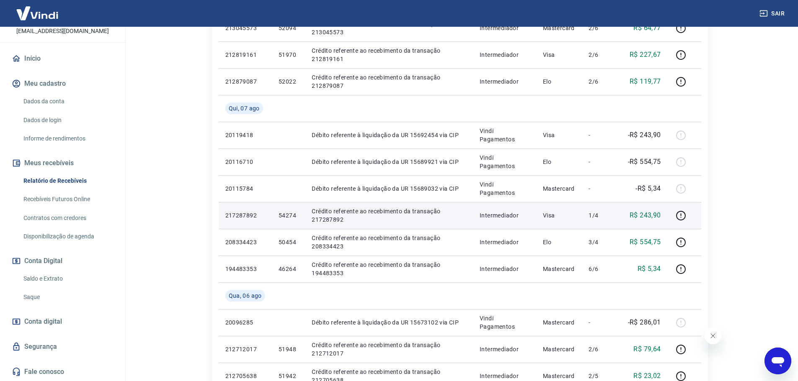
click at [291, 215] on p "54274" at bounding box center [288, 215] width 20 height 8
copy p "54274"
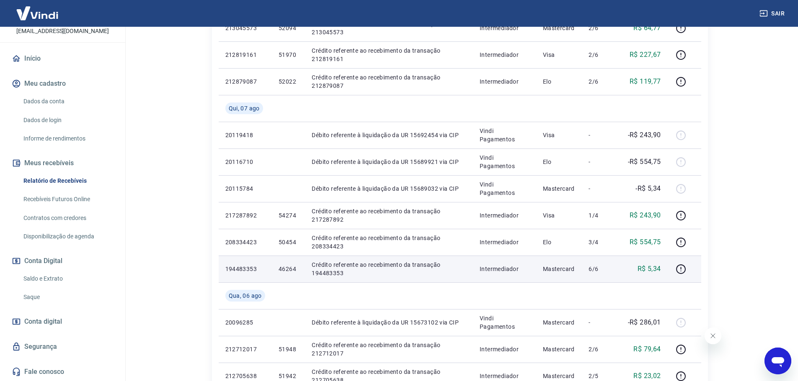
drag, startPoint x: 277, startPoint y: 263, endPoint x: 281, endPoint y: 268, distance: 6.5
click at [277, 263] on td "46264" at bounding box center [288, 269] width 33 height 27
click at [284, 270] on p "46264" at bounding box center [288, 269] width 20 height 8
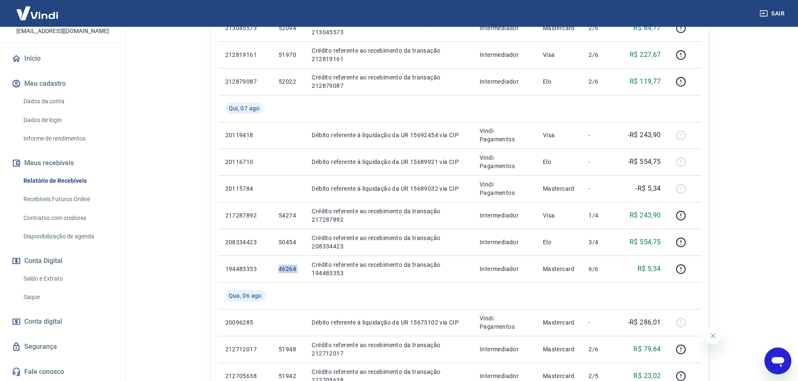
copy p "46264"
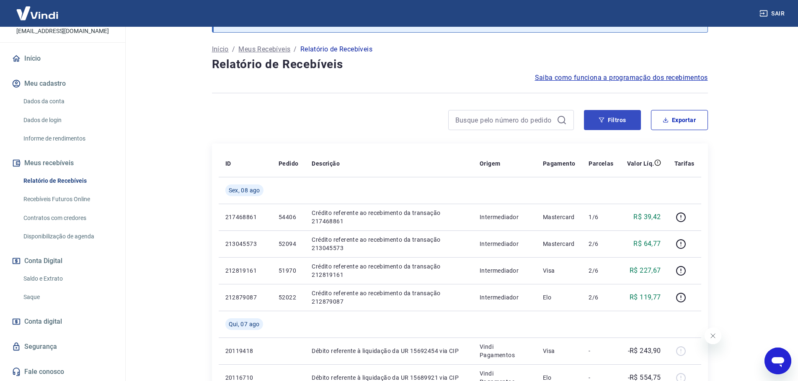
scroll to position [0, 0]
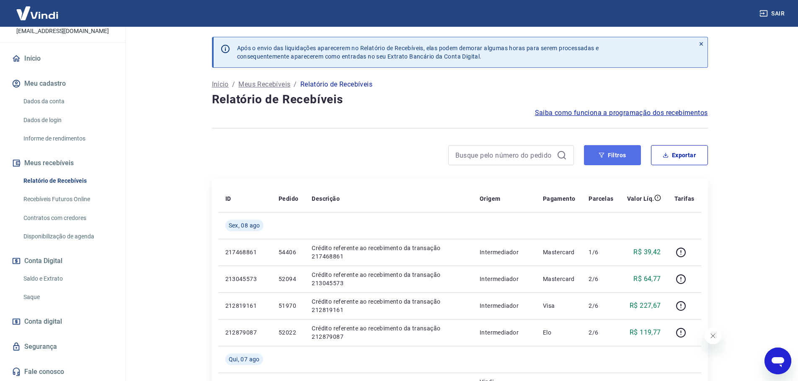
click at [620, 160] on button "Filtros" at bounding box center [612, 155] width 57 height 20
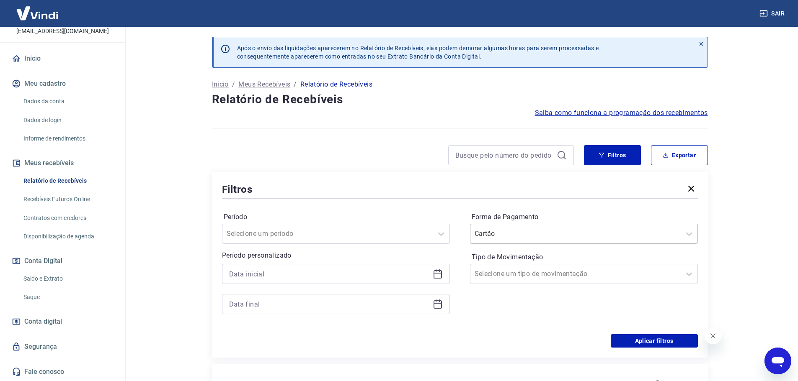
click at [543, 239] on input "Forma de Pagamento" at bounding box center [516, 234] width 85 height 10
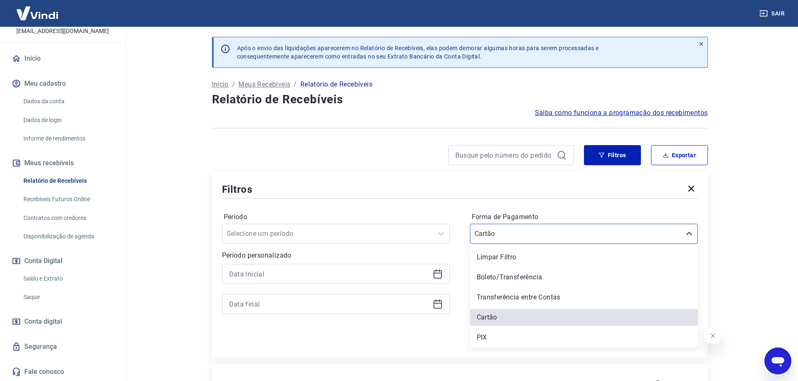
click at [499, 328] on div "Limpar Filtro Boleto/Transferência Transferência entre Contas Cartão PIX" at bounding box center [584, 296] width 228 height 104
drag, startPoint x: 494, startPoint y: 335, endPoint x: 295, endPoint y: 369, distance: 201.7
click at [494, 334] on div "PIX" at bounding box center [584, 337] width 228 height 17
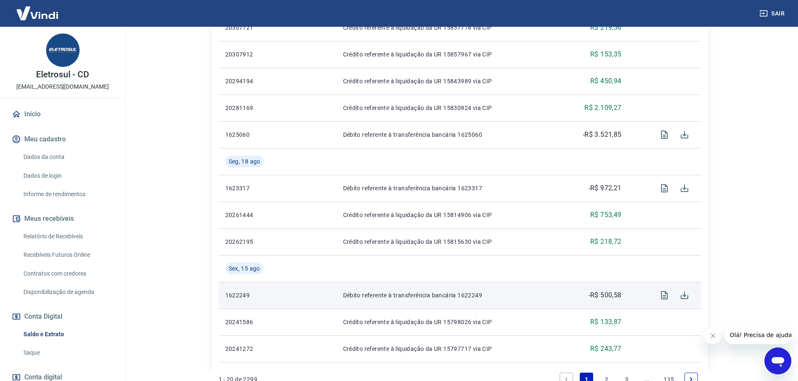
scroll to position [629, 0]
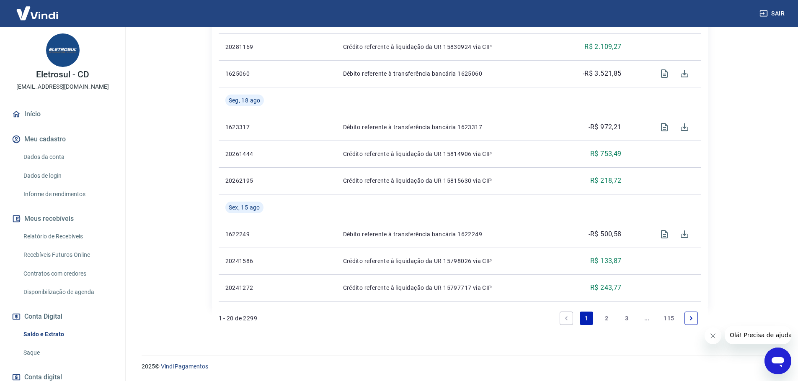
click at [691, 319] on icon "Next page" at bounding box center [691, 318] width 3 height 4
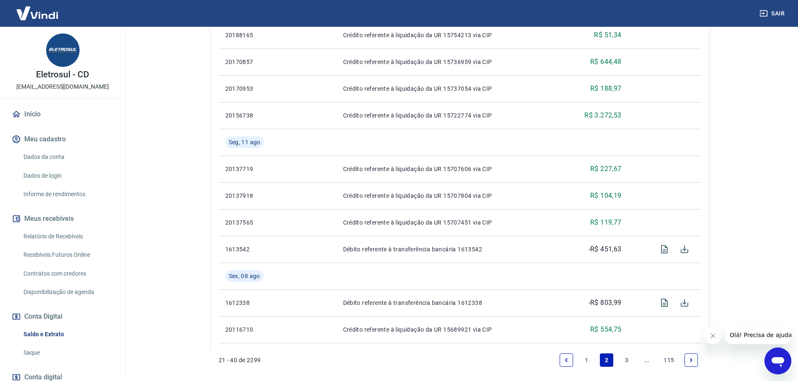
scroll to position [656, 0]
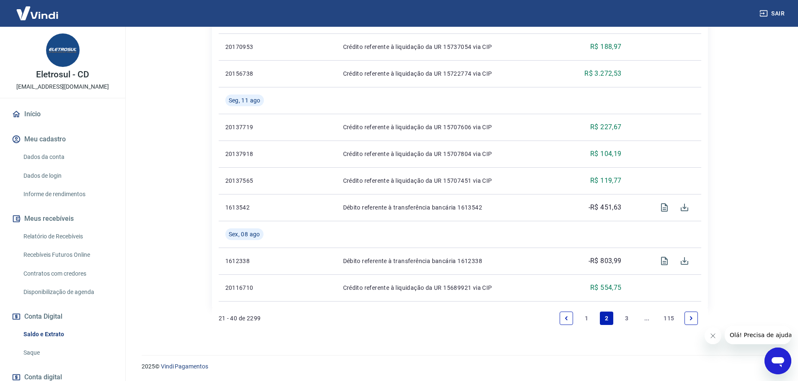
click at [689, 317] on icon "Next page" at bounding box center [691, 319] width 6 height 6
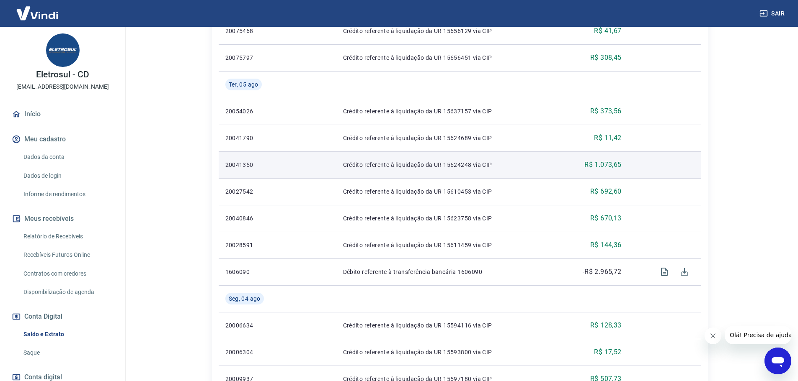
scroll to position [656, 0]
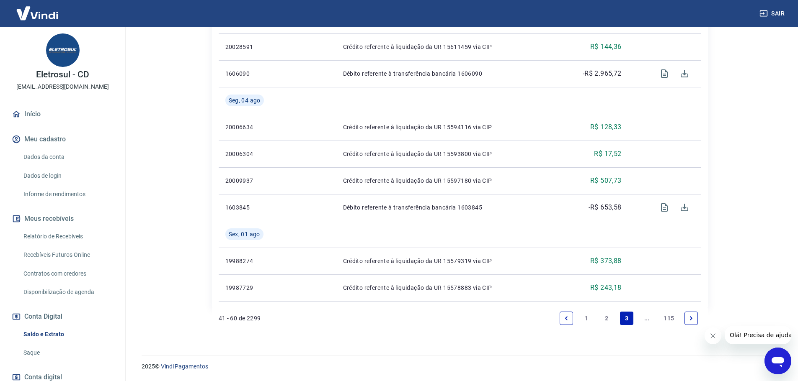
click at [570, 314] on link "Previous page" at bounding box center [565, 318] width 13 height 13
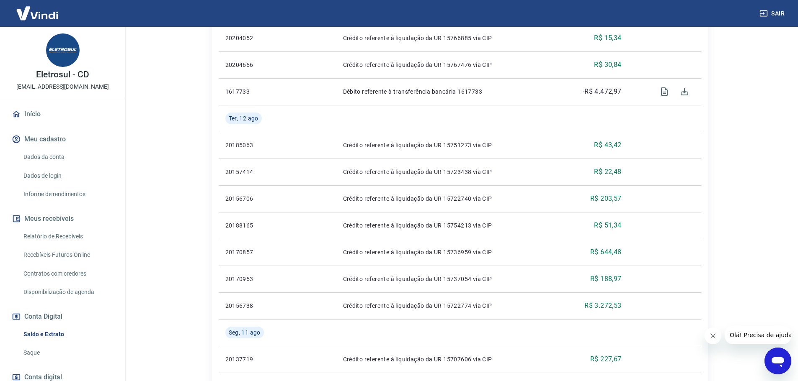
scroll to position [628, 0]
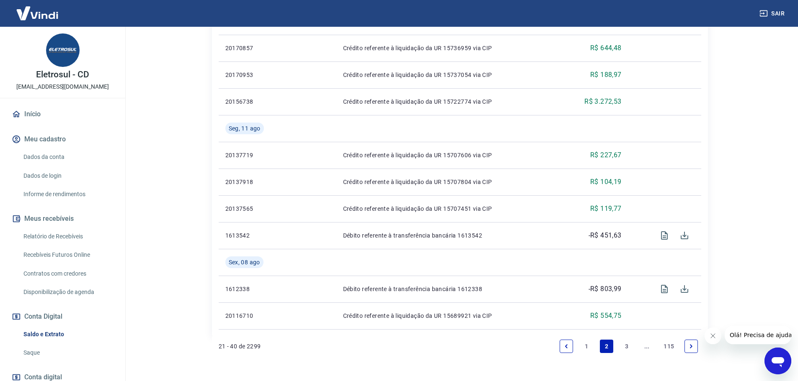
click at [690, 348] on icon "Next page" at bounding box center [691, 347] width 3 height 4
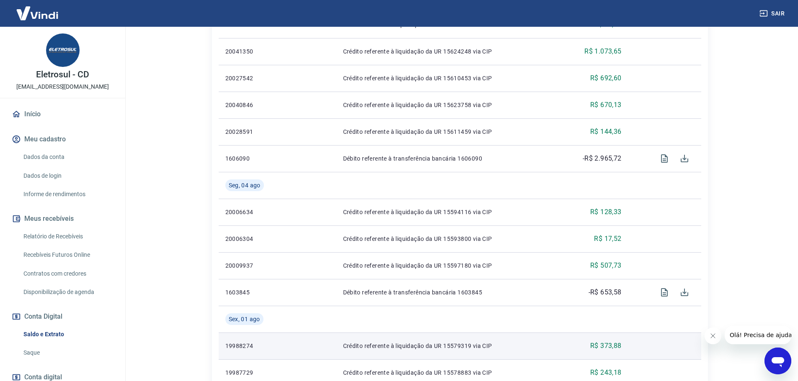
scroll to position [656, 0]
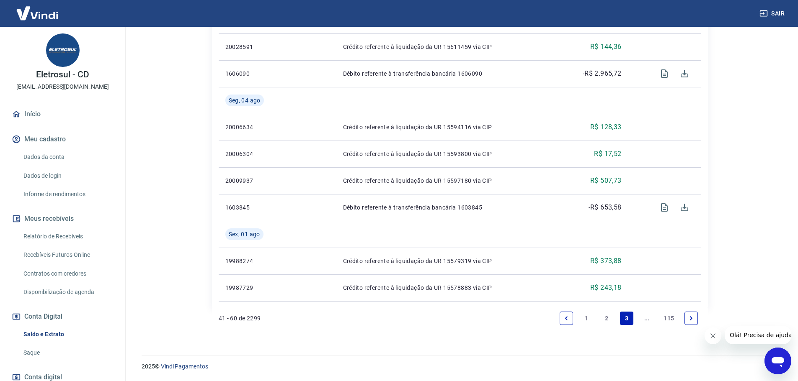
click at [564, 316] on icon "Previous page" at bounding box center [566, 319] width 6 height 6
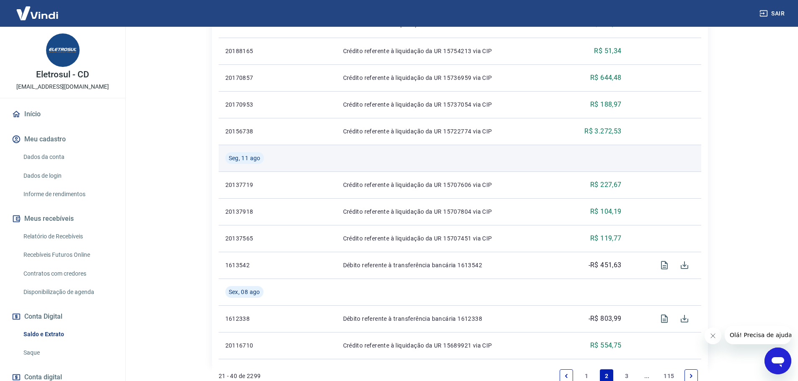
scroll to position [656, 0]
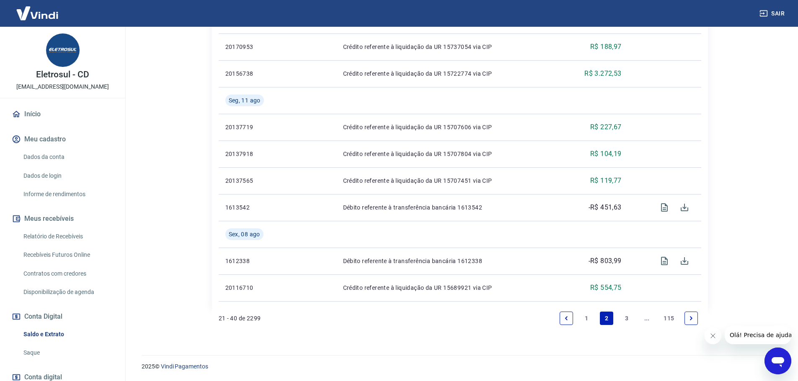
drag, startPoint x: 560, startPoint y: 319, endPoint x: 563, endPoint y: 314, distance: 4.9
click at [561, 319] on link "Previous page" at bounding box center [565, 318] width 13 height 13
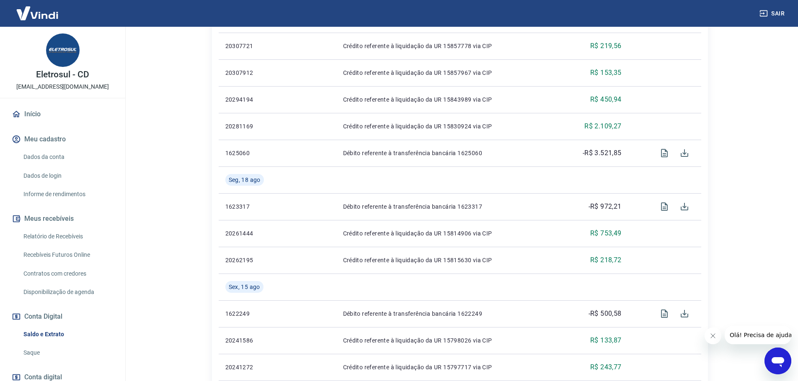
scroll to position [462, 0]
